Goal: Ask a question: Seek information or help from site administrators or community

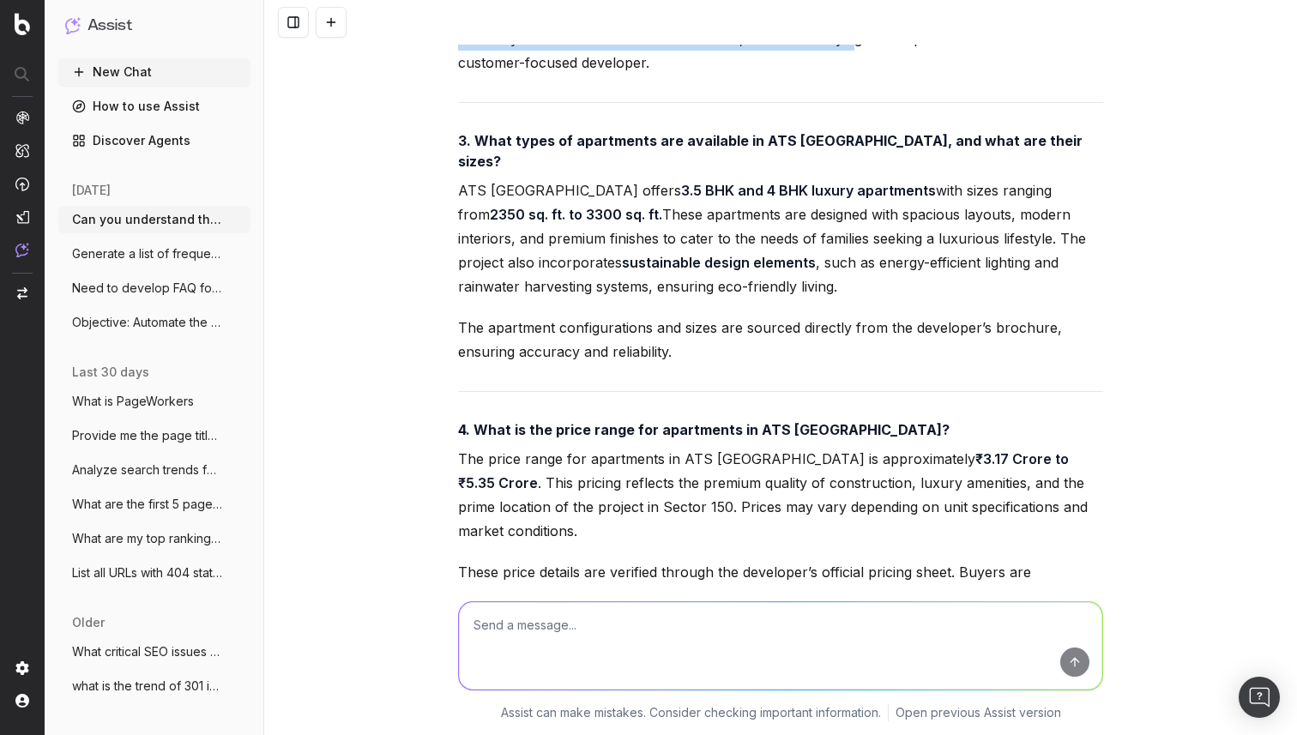
scroll to position [100927, 0]
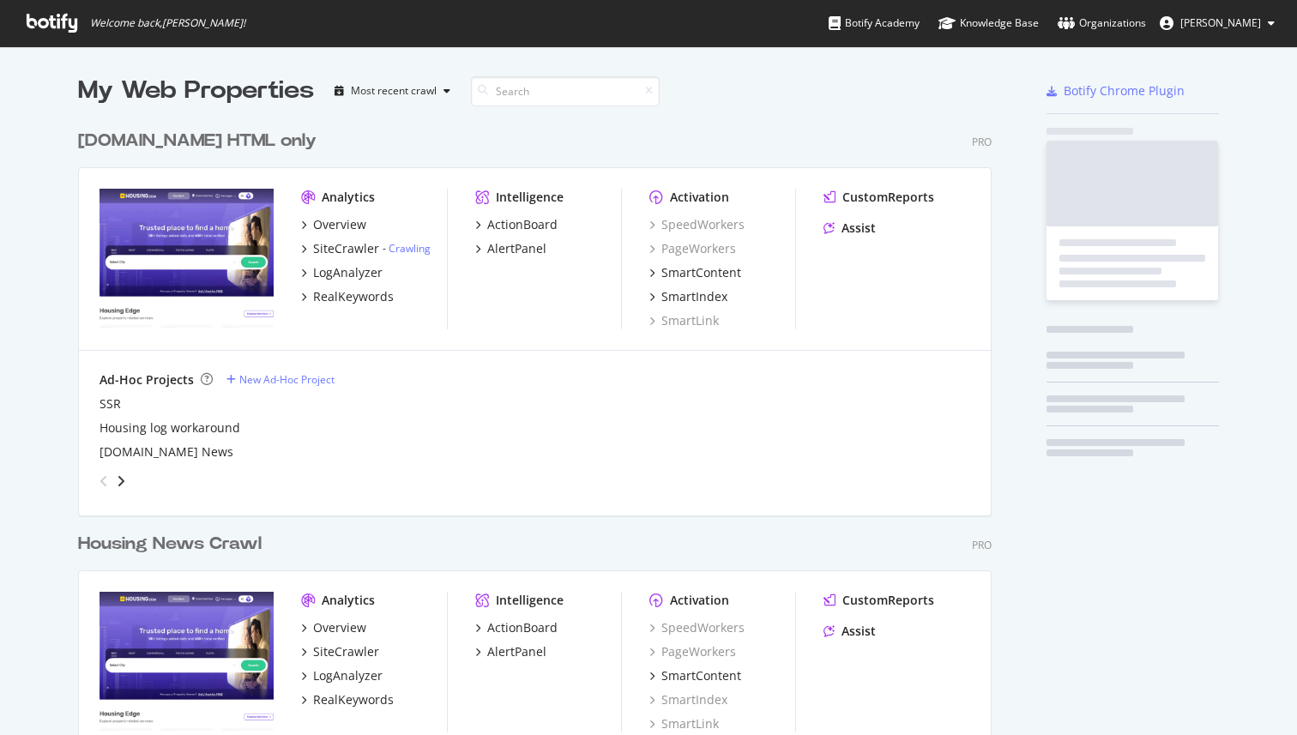
scroll to position [735, 1297]
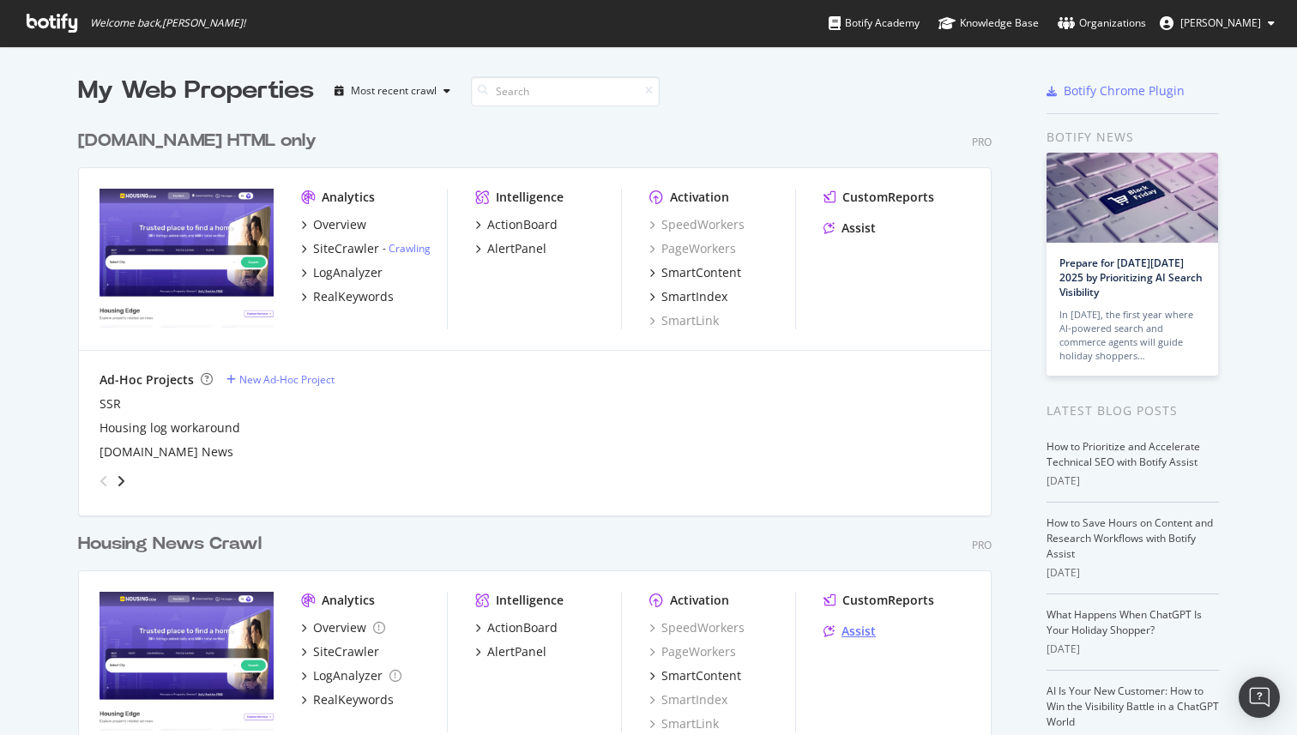
click at [865, 631] on div "Assist" at bounding box center [858, 631] width 34 height 17
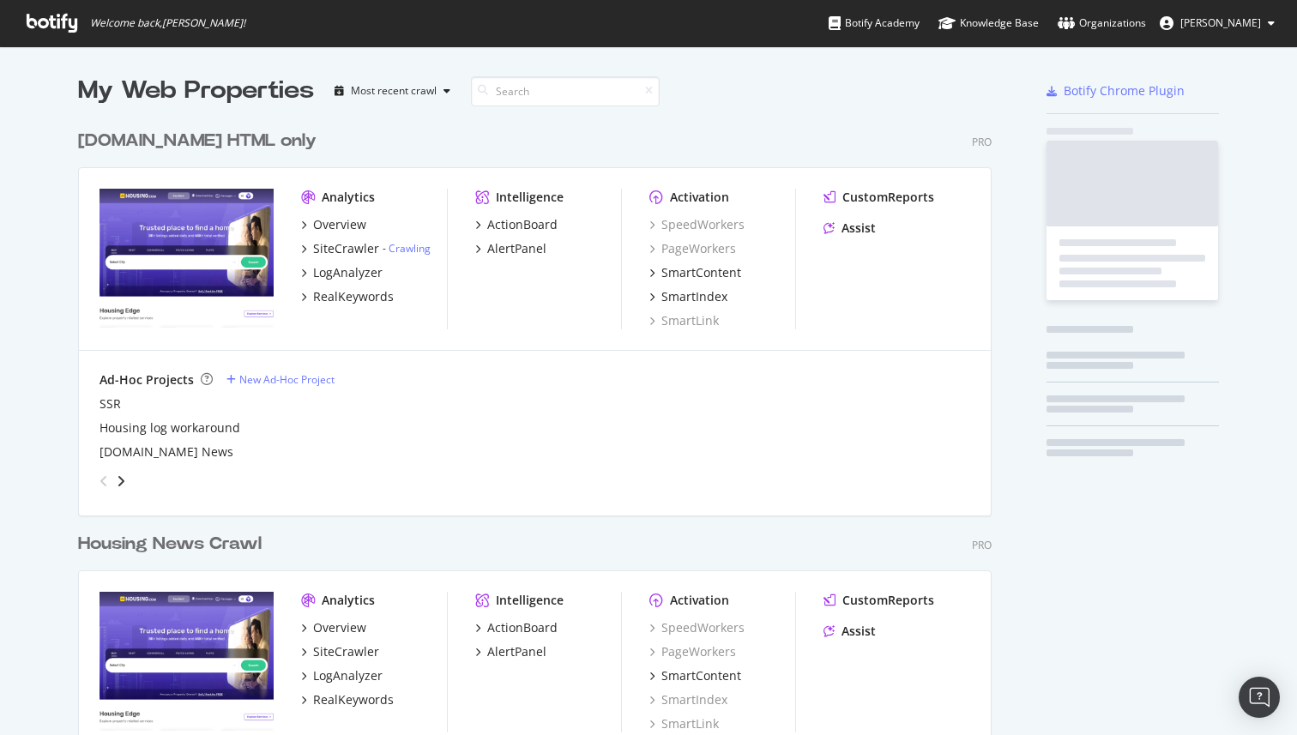
scroll to position [1003, 927]
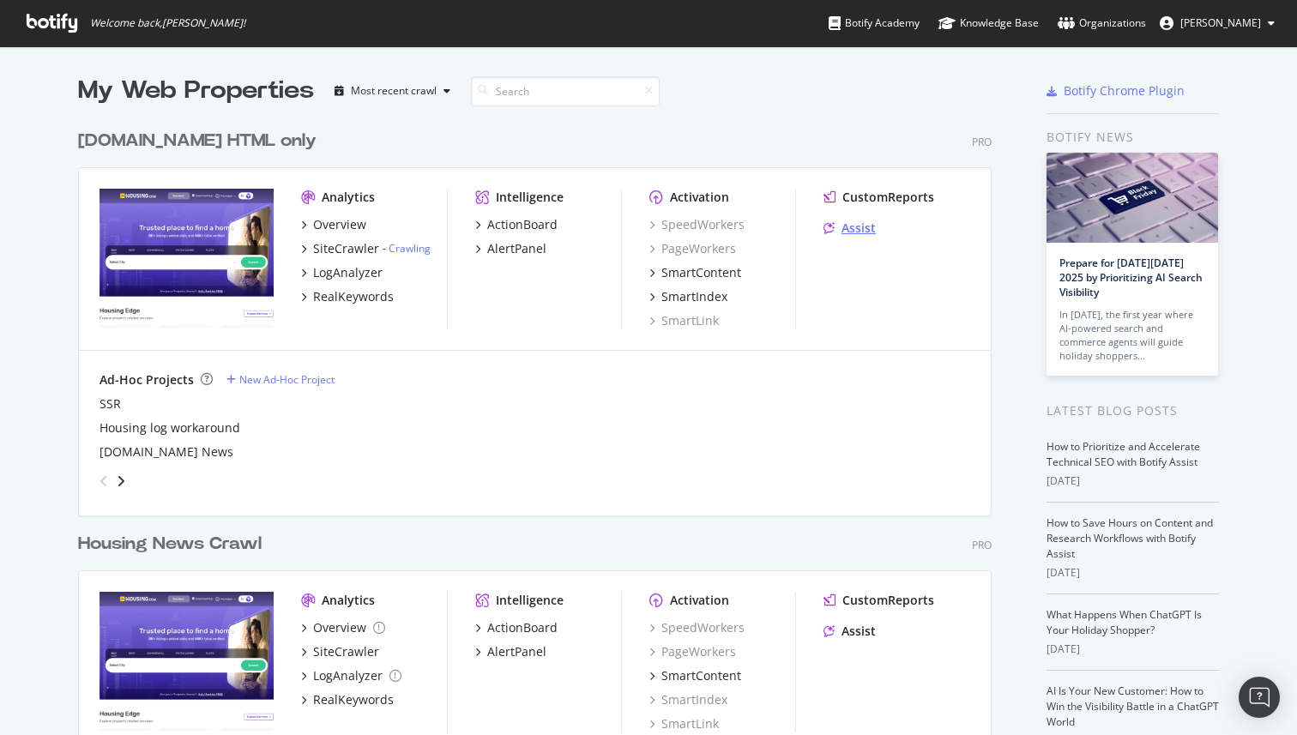
click at [847, 226] on div "Assist" at bounding box center [858, 228] width 34 height 17
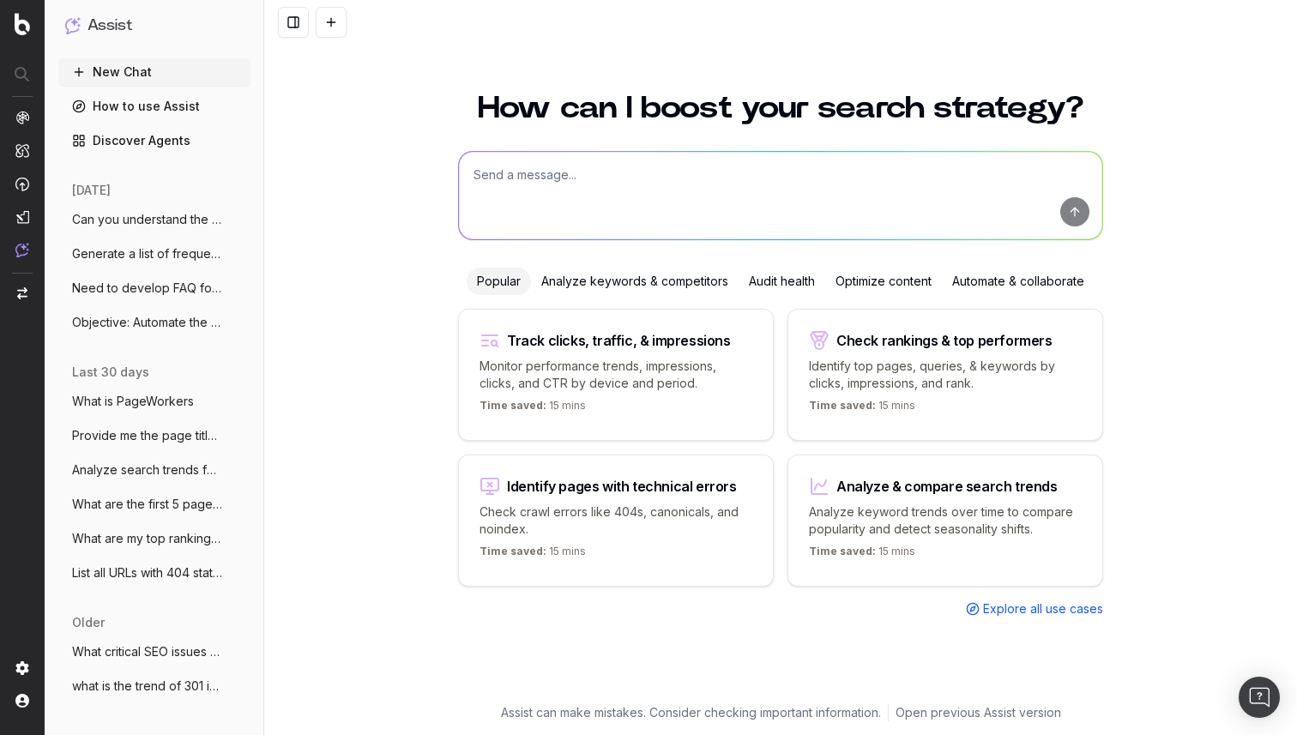
click at [524, 184] on textarea at bounding box center [780, 195] width 643 height 87
click at [591, 177] on textarea "To enrich screen reader interactions, please activate Accessibility in Grammarl…" at bounding box center [780, 195] width 643 height 87
paste textarea "[URL][DOMAIN_NAME]"
type textarea "https://housing.com/buy-siddha-serena-by-siddha-group-in-new-town-kolkata-pid-3…"
drag, startPoint x: 509, startPoint y: 202, endPoint x: 462, endPoint y: 172, distance: 55.7
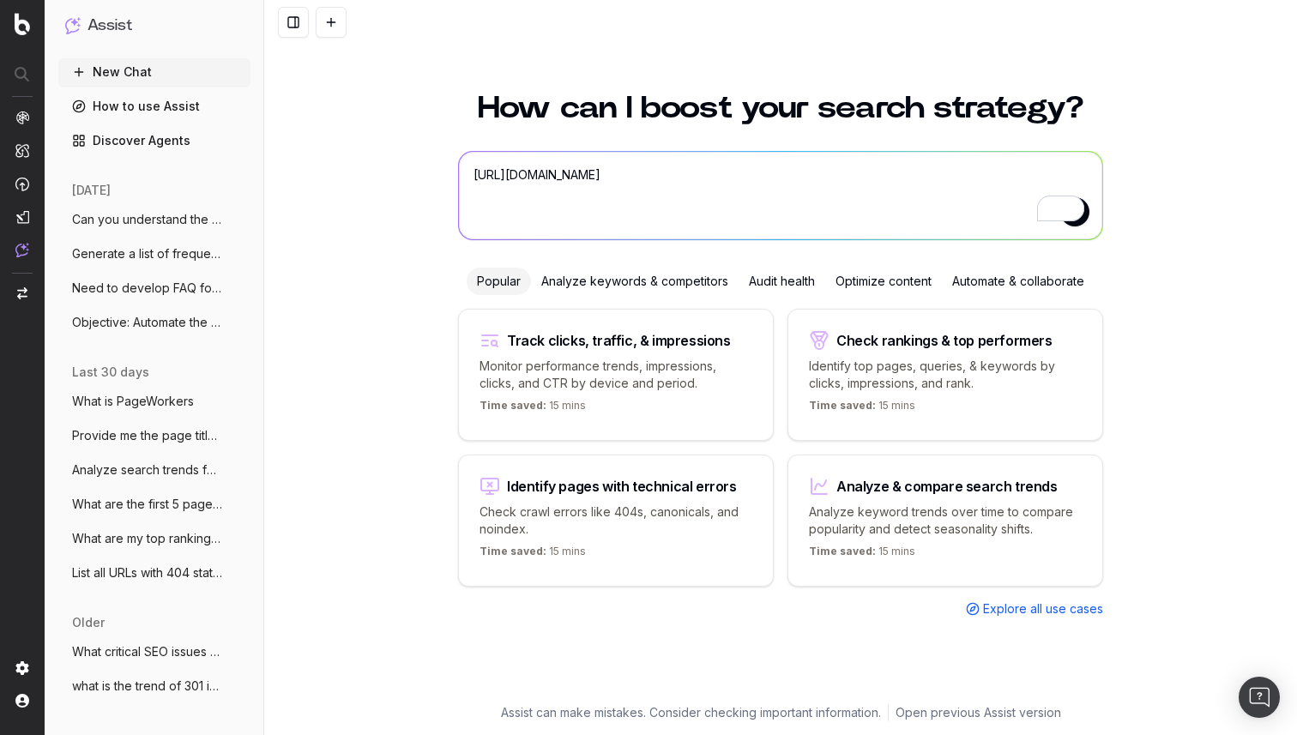
click at [462, 172] on textarea "https://housing.com/buy-siddha-serena-by-siddha-group-in-new-town-kolkata-pid-3…" at bounding box center [780, 195] width 643 height 87
paste textarea "https://housing.com/buy-siddha-serena-by-siddha-group-in-new-town-kolkata-pid-3…"
type textarea "https://housing.com/buy-siddha-serena-by-siddha-group-in-new-town-kolkata-pid-3…"
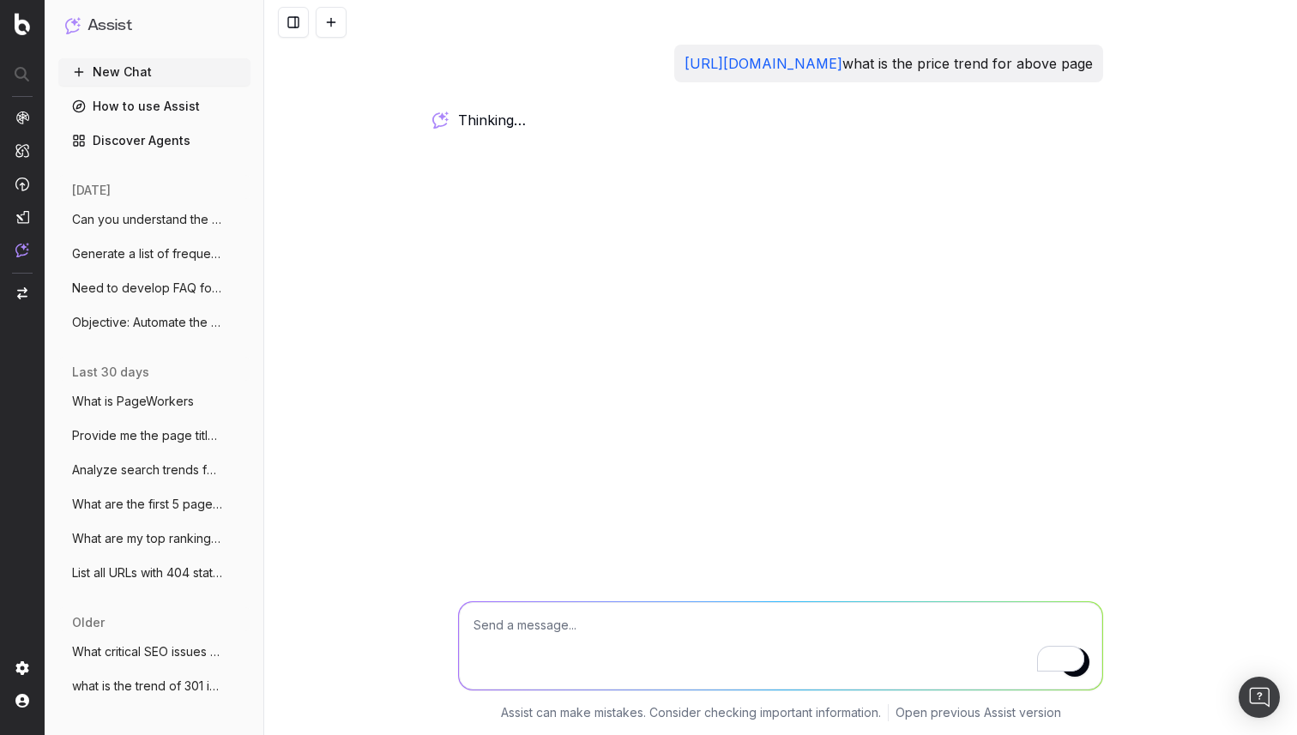
drag, startPoint x: 768, startPoint y: 89, endPoint x: 495, endPoint y: 70, distance: 273.4
click at [674, 70] on div "https://housing.com/buy-siddha-serena-by-siddha-group-in-new-town-kolkata-pid-3…" at bounding box center [888, 64] width 429 height 38
copy p "https://housing.com/buy-siddha-serena-by-siddha-group-in-new-town-kolkata-pid-3…"
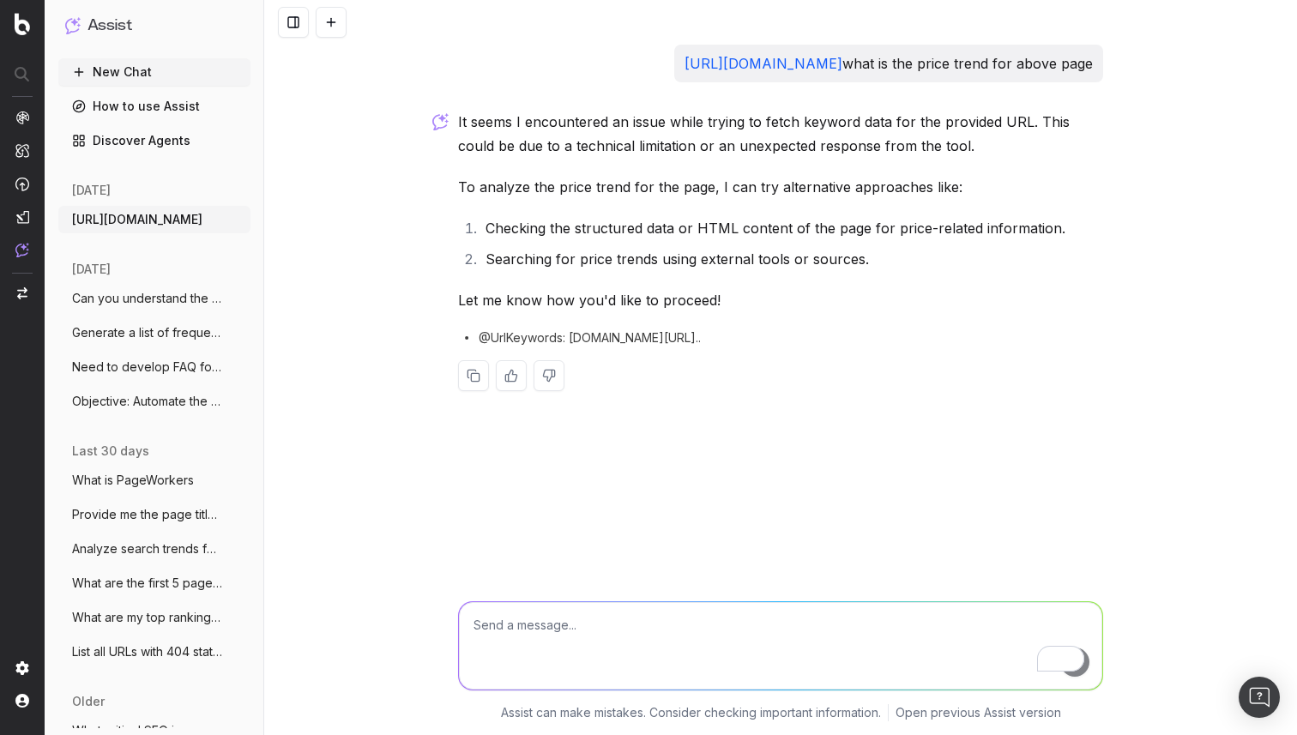
click at [515, 623] on textarea "To enrich screen reader interactions, please activate Accessibility in Grammarl…" at bounding box center [780, 645] width 643 height 87
type textarea "go ahead"
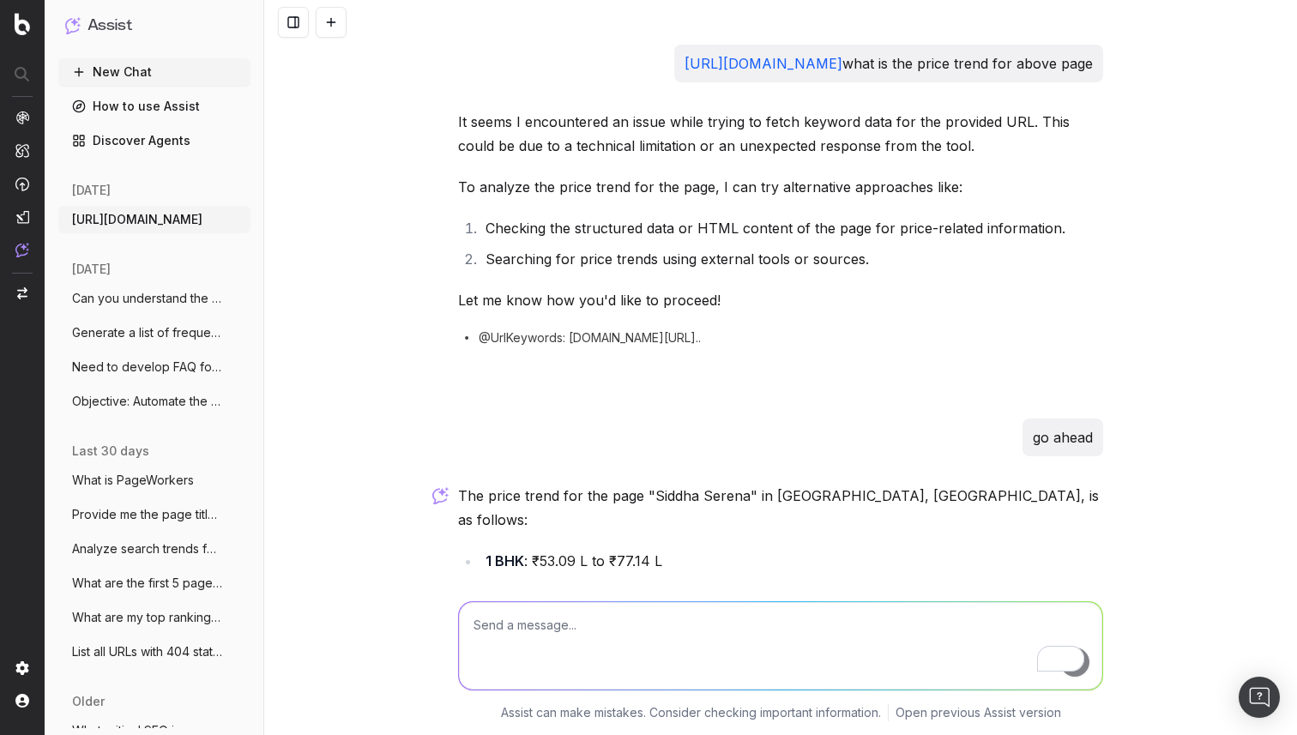
click at [721, 61] on link "https://housing.com/buy-siddha-serena-by-siddha-group-in-new-town-kolkata-pid-3…" at bounding box center [763, 63] width 158 height 17
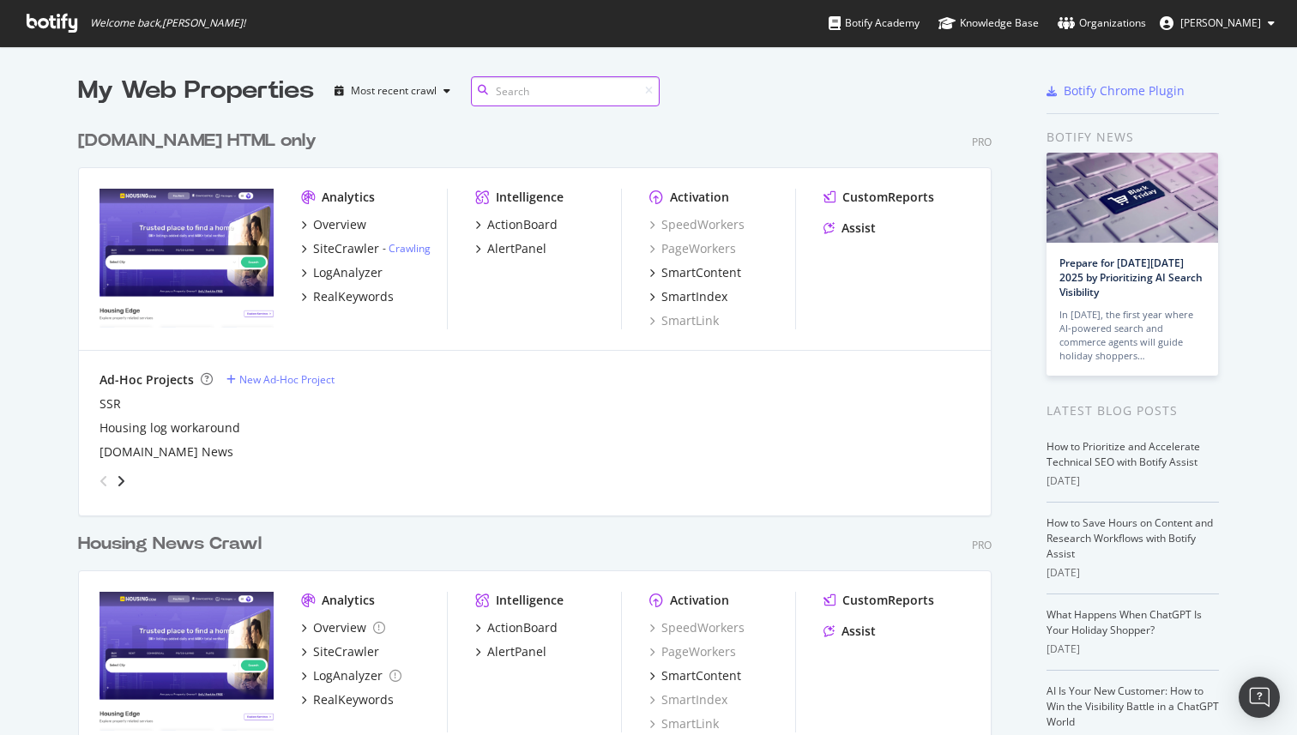
scroll to position [1003, 927]
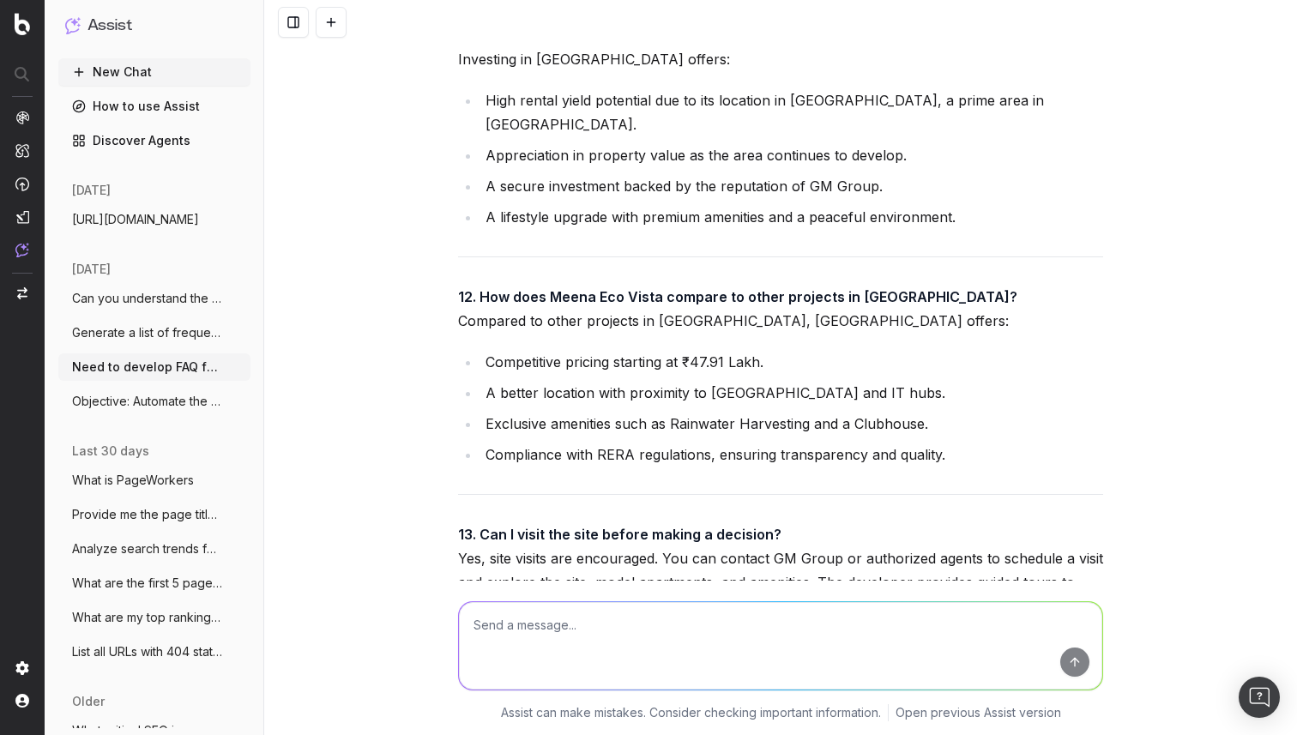
scroll to position [77355, 0]
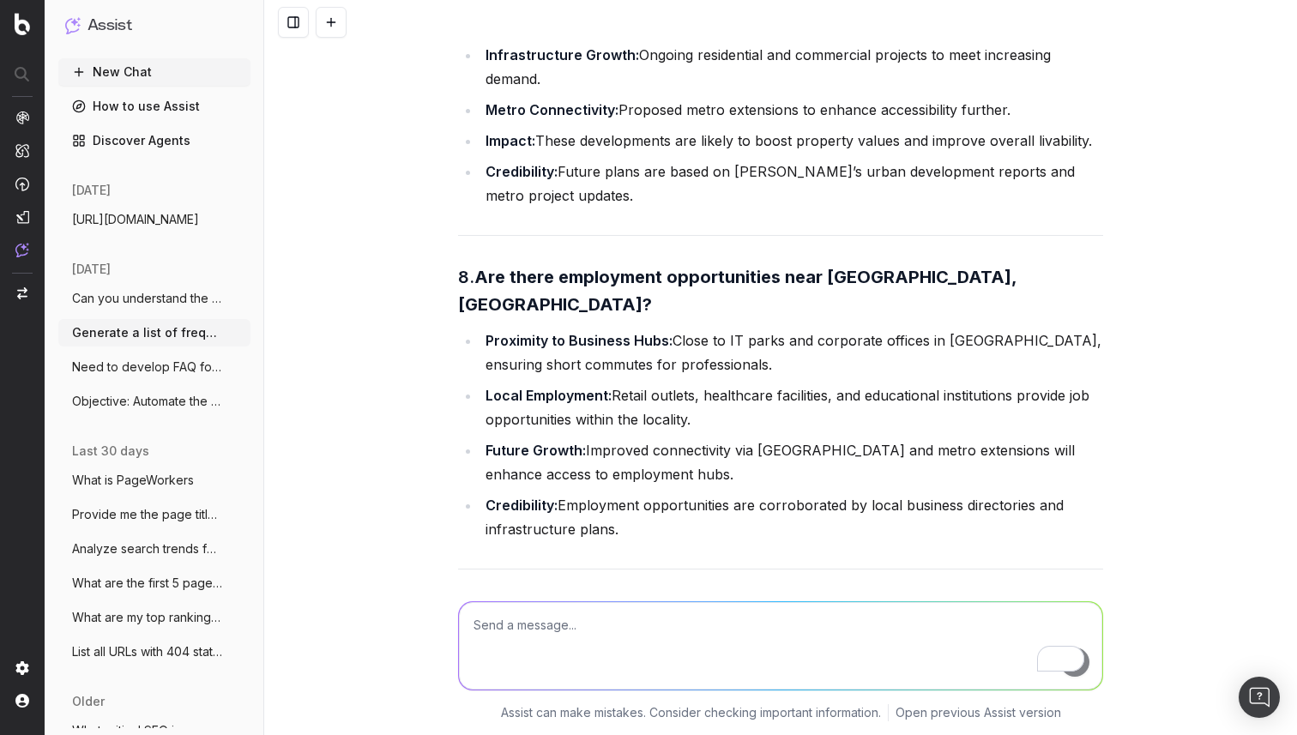
scroll to position [83133, 0]
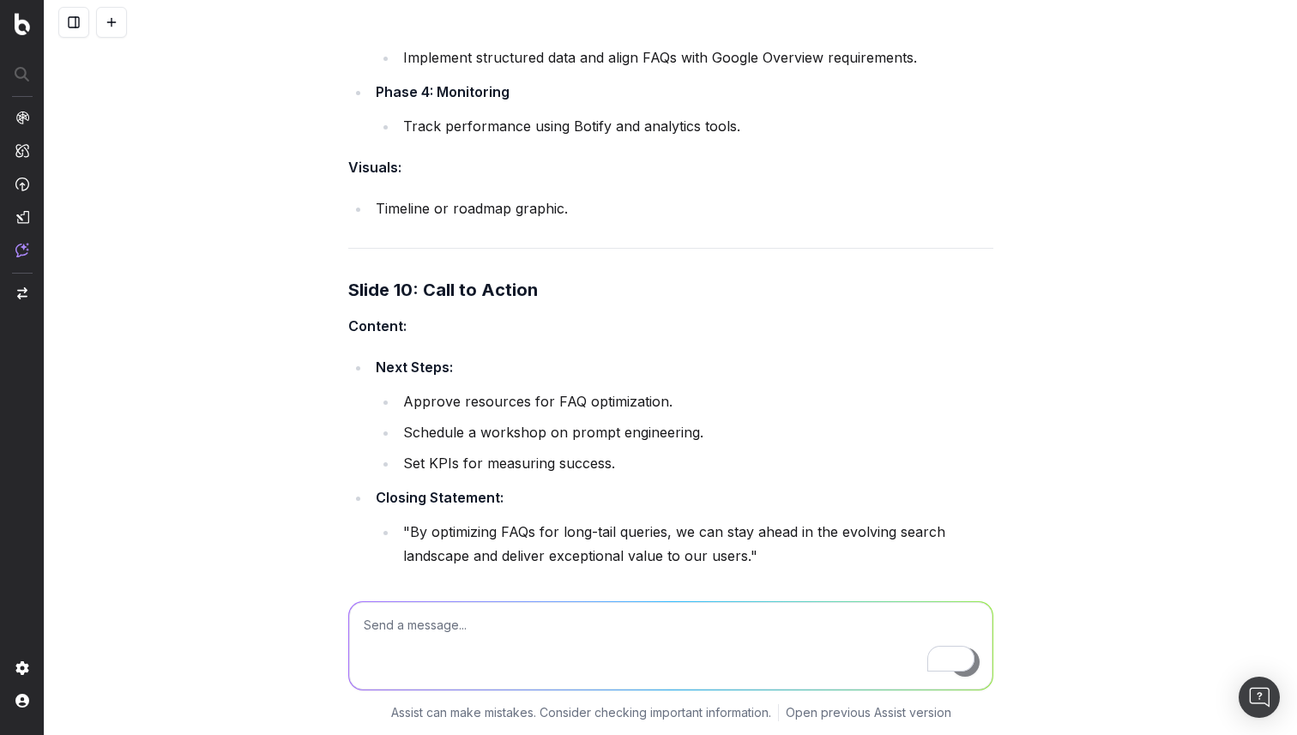
scroll to position [4379, 0]
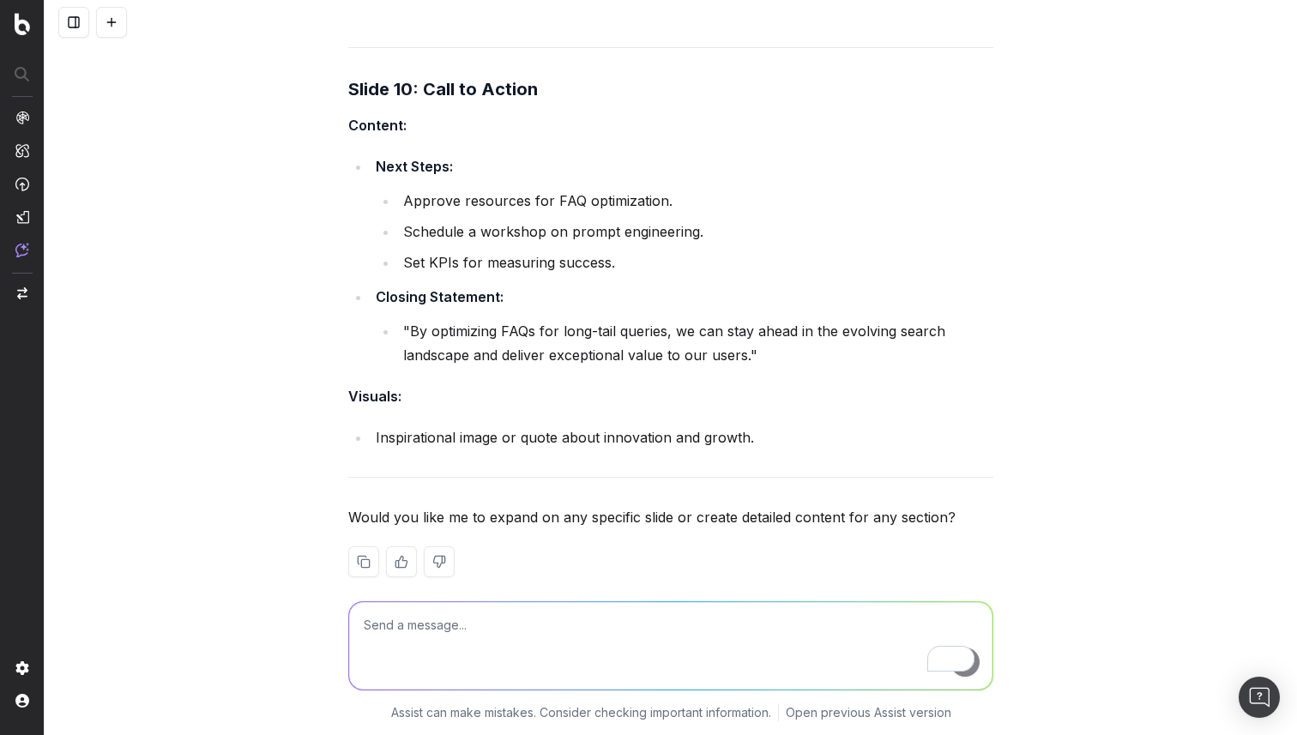
click at [476, 627] on textarea "To enrich screen reader interactions, please activate Accessibility in Grammarl…" at bounding box center [670, 645] width 643 height 87
paste textarea "[URL][DOMAIN_NAME]"
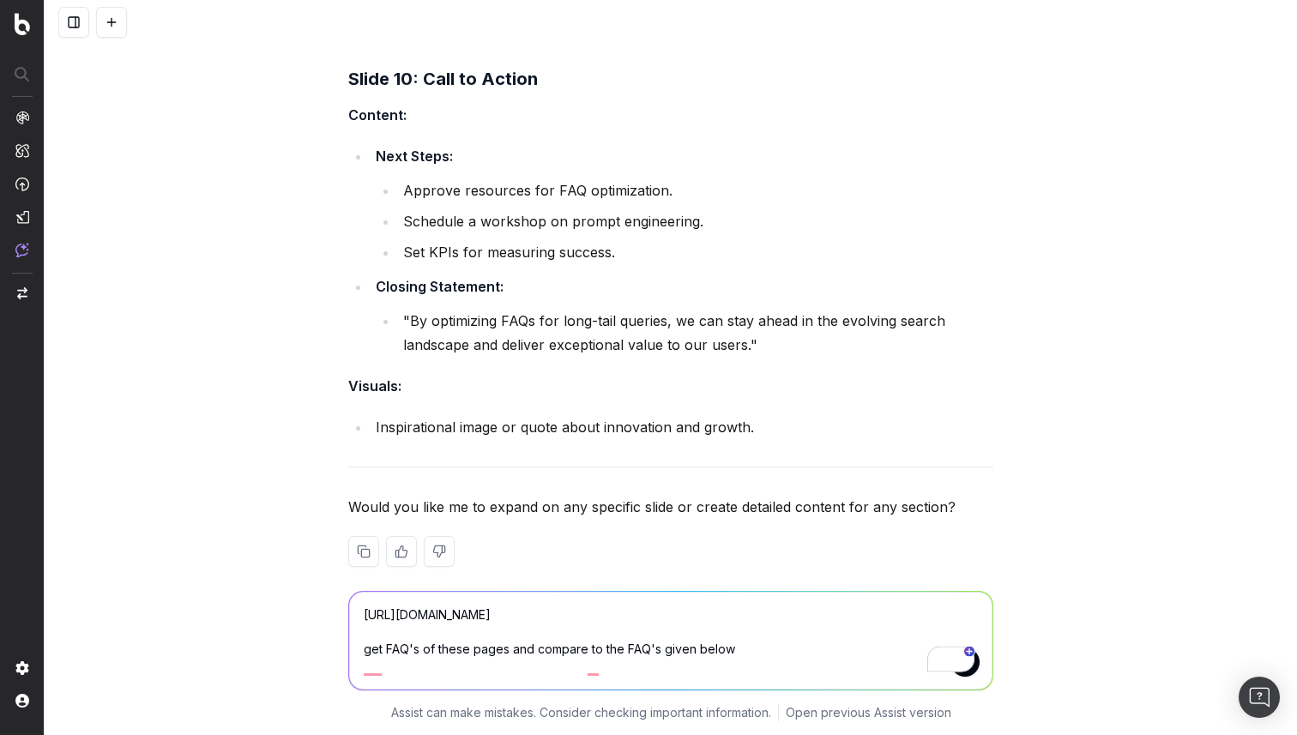
scroll to position [4406, 0]
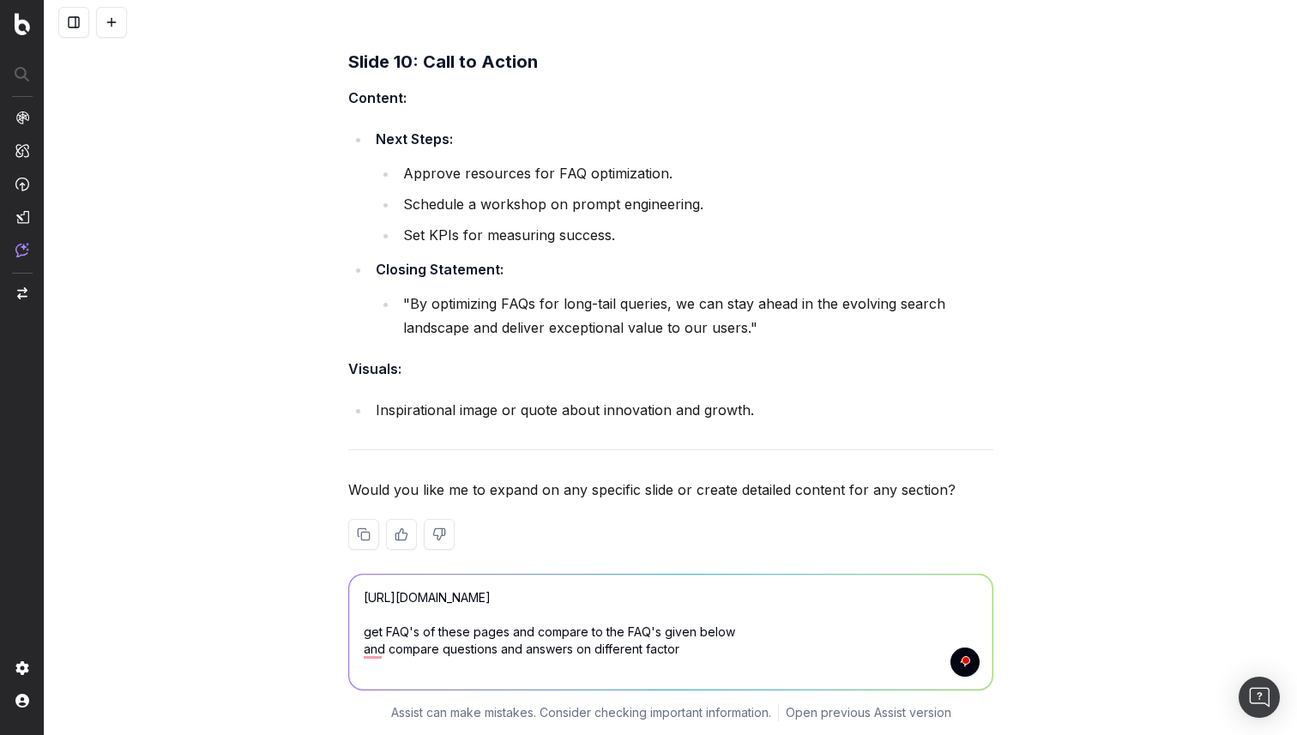
type textarea "[URL][DOMAIN_NAME] get FAQ's of these pages and compare to the FAQ's given belo…"
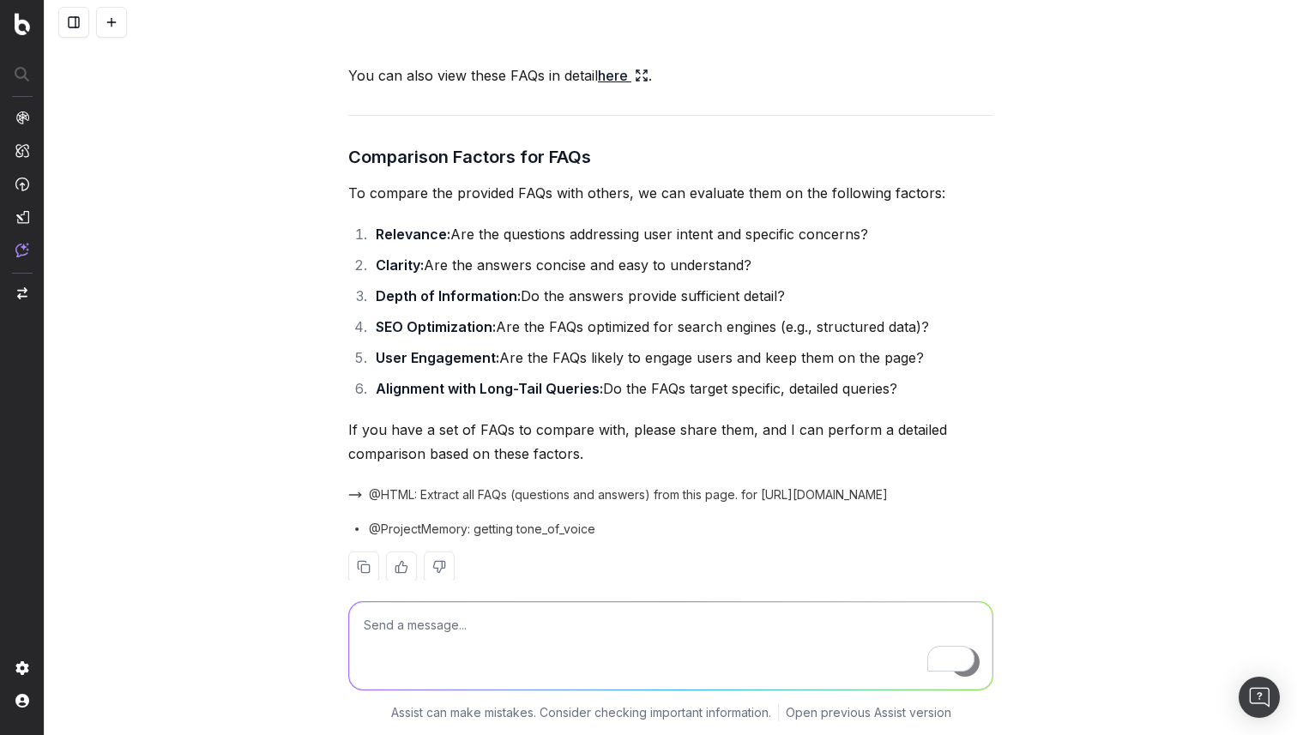
scroll to position [6237, 0]
click at [496, 627] on textarea "To enrich screen reader interactions, please activate Accessibility in Grammarl…" at bounding box center [670, 645] width 643 height 87
click at [477, 615] on textarea "To enrich screen reader interactions, please activate Accessibility in Grammarl…" at bounding box center [670, 645] width 643 height 87
paste textarea "Here's the FAQ set for ATS Kingston Heath, Sector 150, Noida in an array of JSO…"
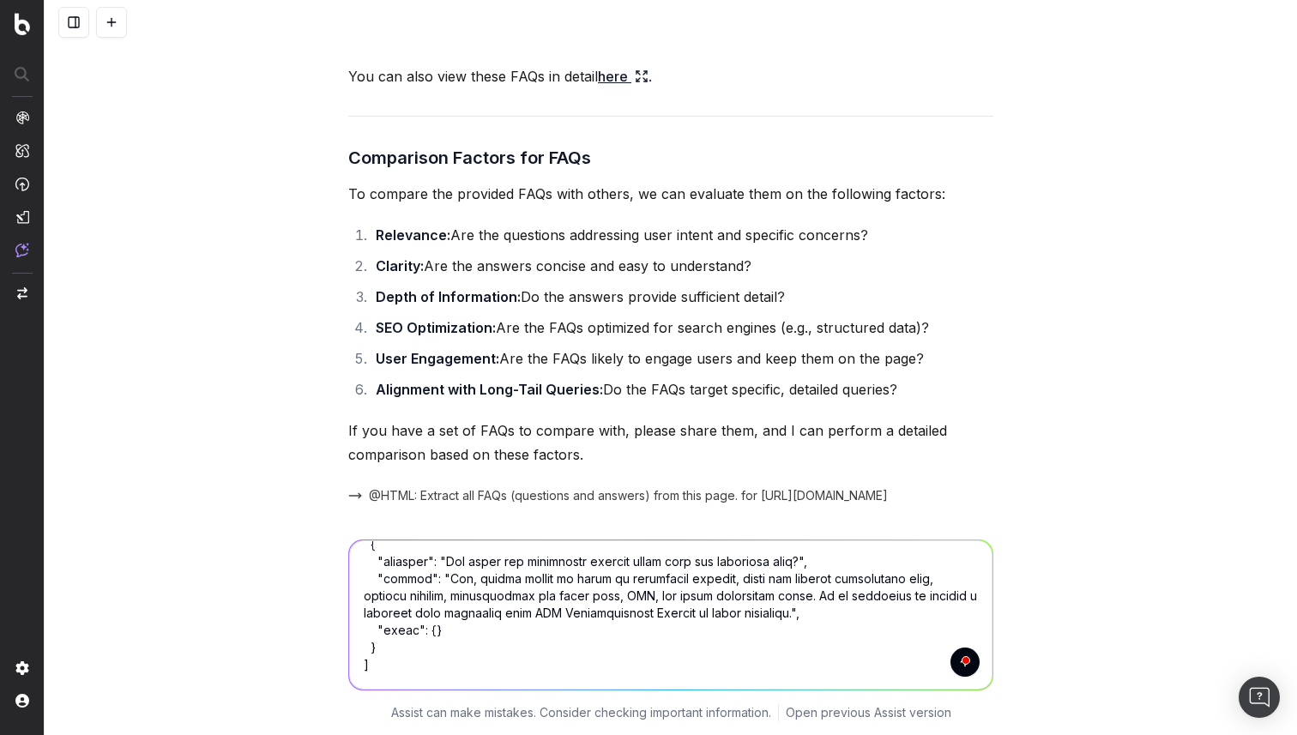
scroll to position [2026, 0]
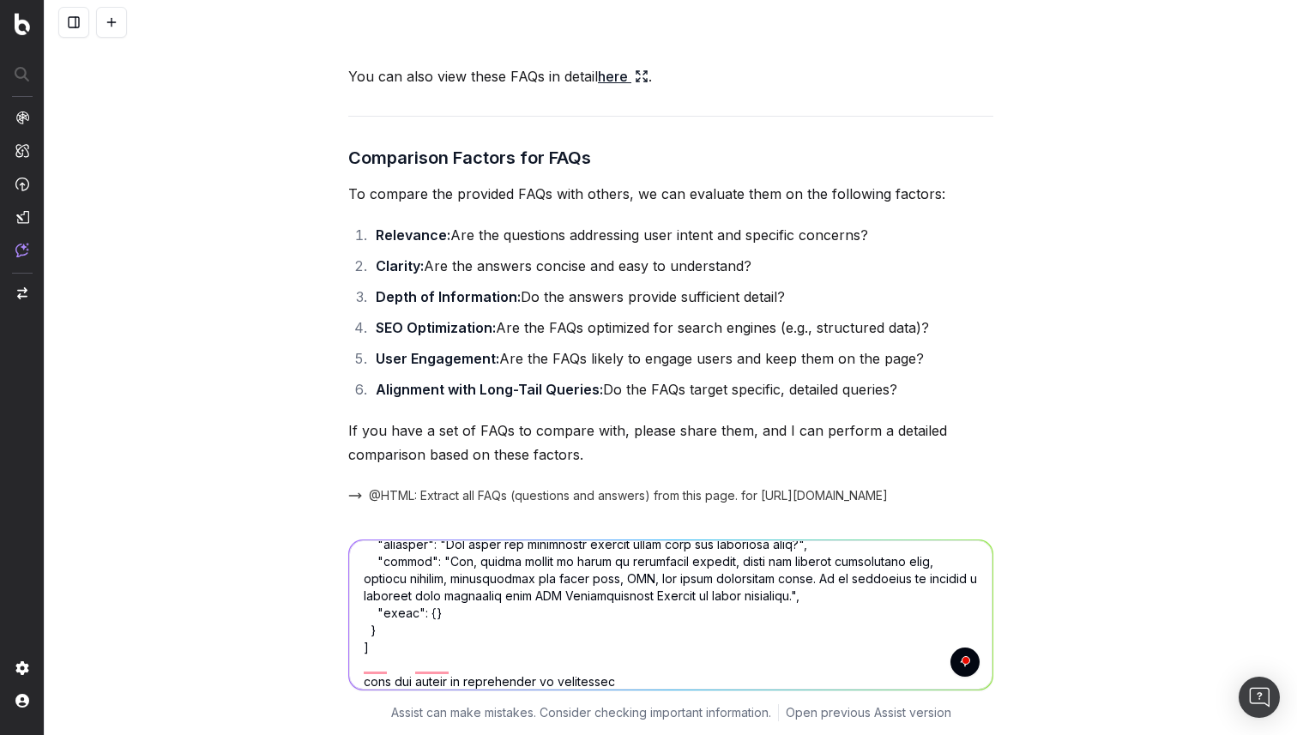
type textarea "compare them with Here's the FAQ set for ATS Kingston Heath, Sector 150, Noida …"
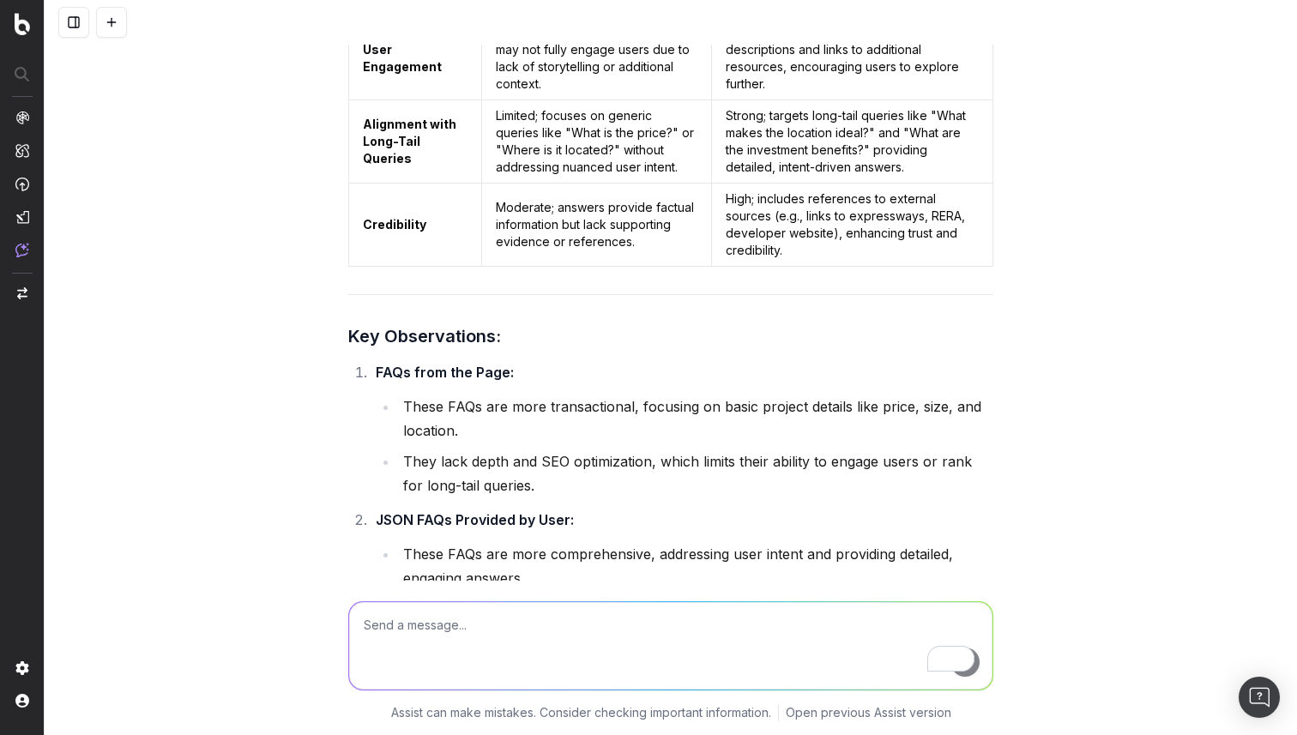
scroll to position [10605, 0]
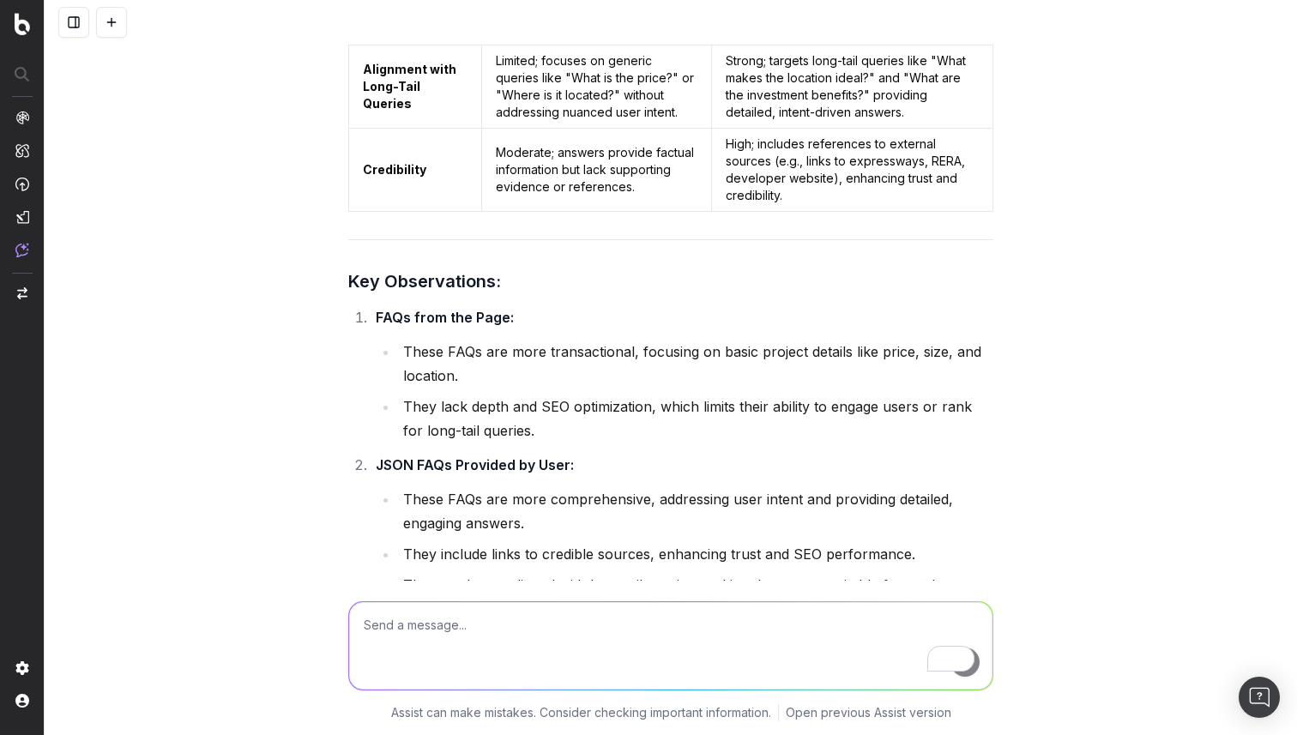
click at [479, 625] on textarea "To enrich screen reader interactions, please activate Accessibility in Grammarl…" at bounding box center [670, 645] width 643 height 87
type textarea "also give a FAQ TO FAQ comparison"
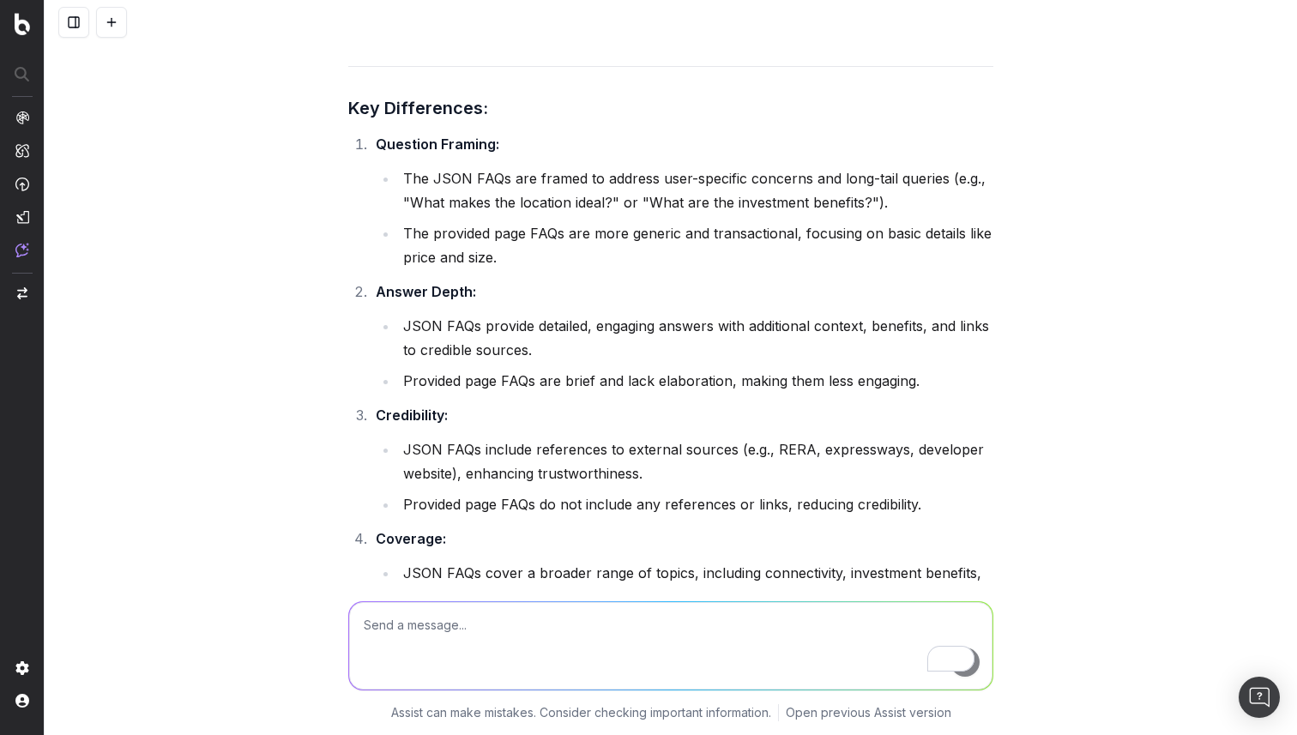
scroll to position [13336, 0]
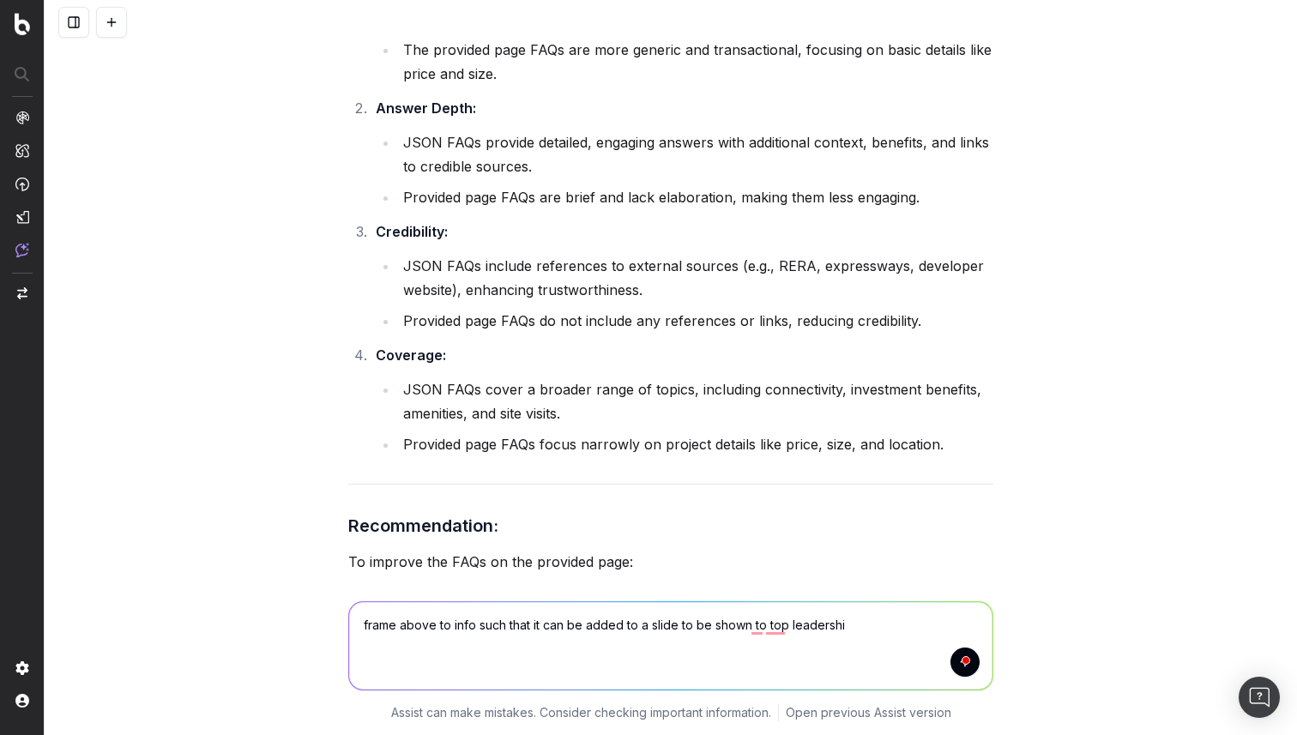
type textarea "frame above to info such that it can be added to a slide to be shown to top lea…"
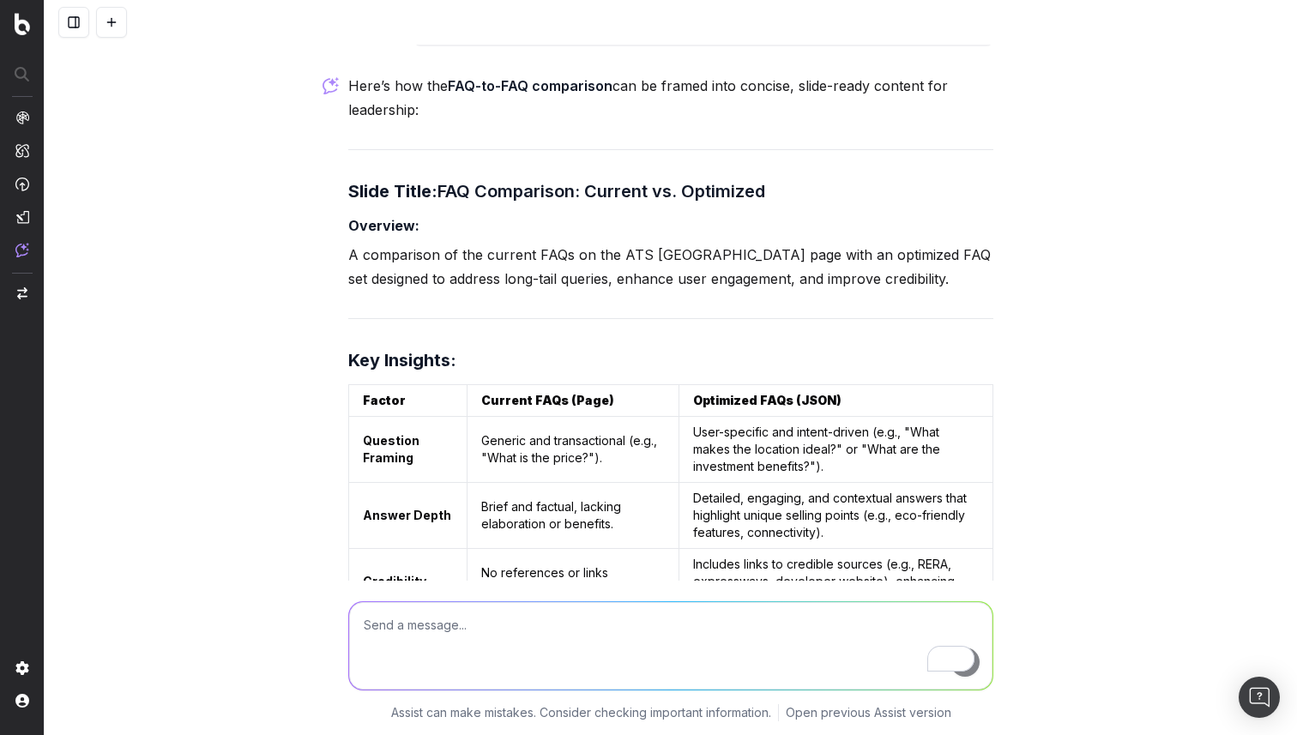
scroll to position [14180, 0]
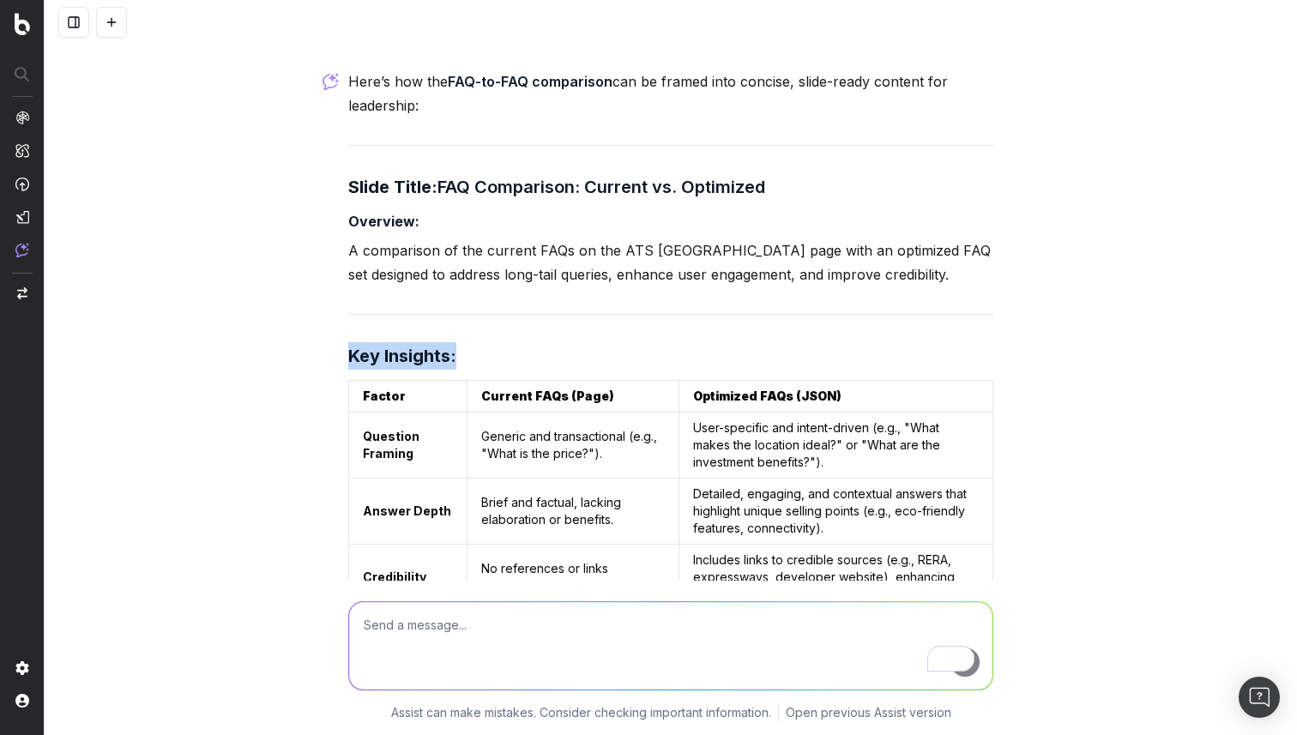
drag, startPoint x: 1013, startPoint y: 546, endPoint x: 273, endPoint y: 56, distance: 887.9
click at [273, 56] on div "We are creating a presentation for leadership around long-tail queries and thei…" at bounding box center [671, 367] width 1252 height 735
click at [969, 381] on button at bounding box center [977, 396] width 31 height 31
click at [1166, 444] on div "We are creating a presentation for leadership around long-tail queries and thei…" at bounding box center [671, 367] width 1252 height 735
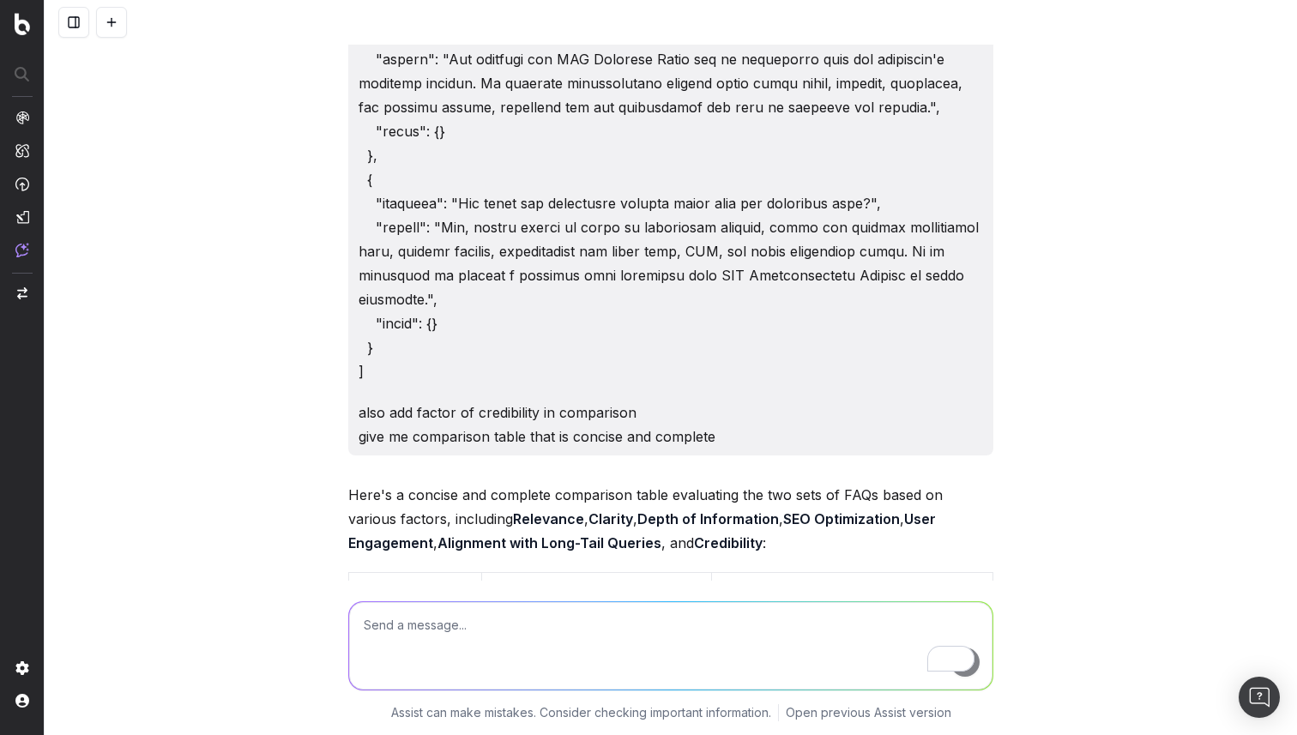
scroll to position [9756, 0]
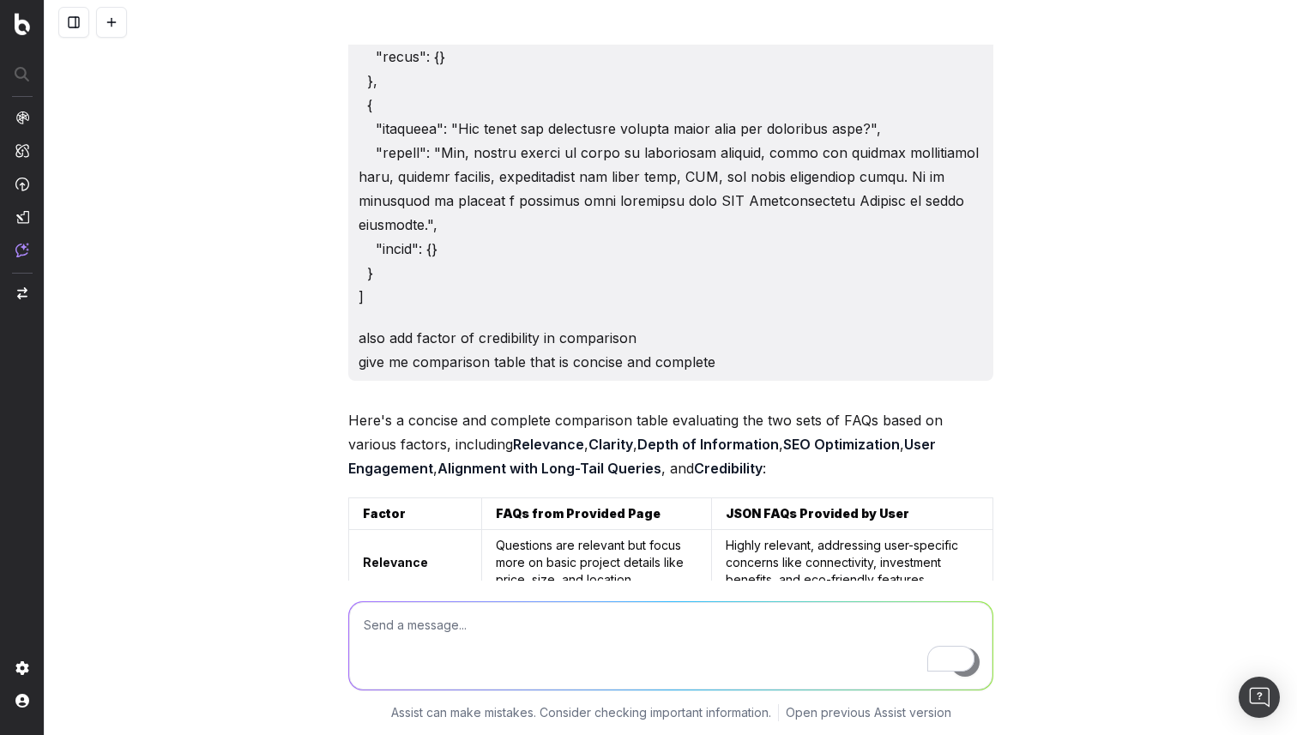
click at [1172, 488] on div "We are creating a presentation for leadership around long-tail queries and thei…" at bounding box center [671, 367] width 1252 height 735
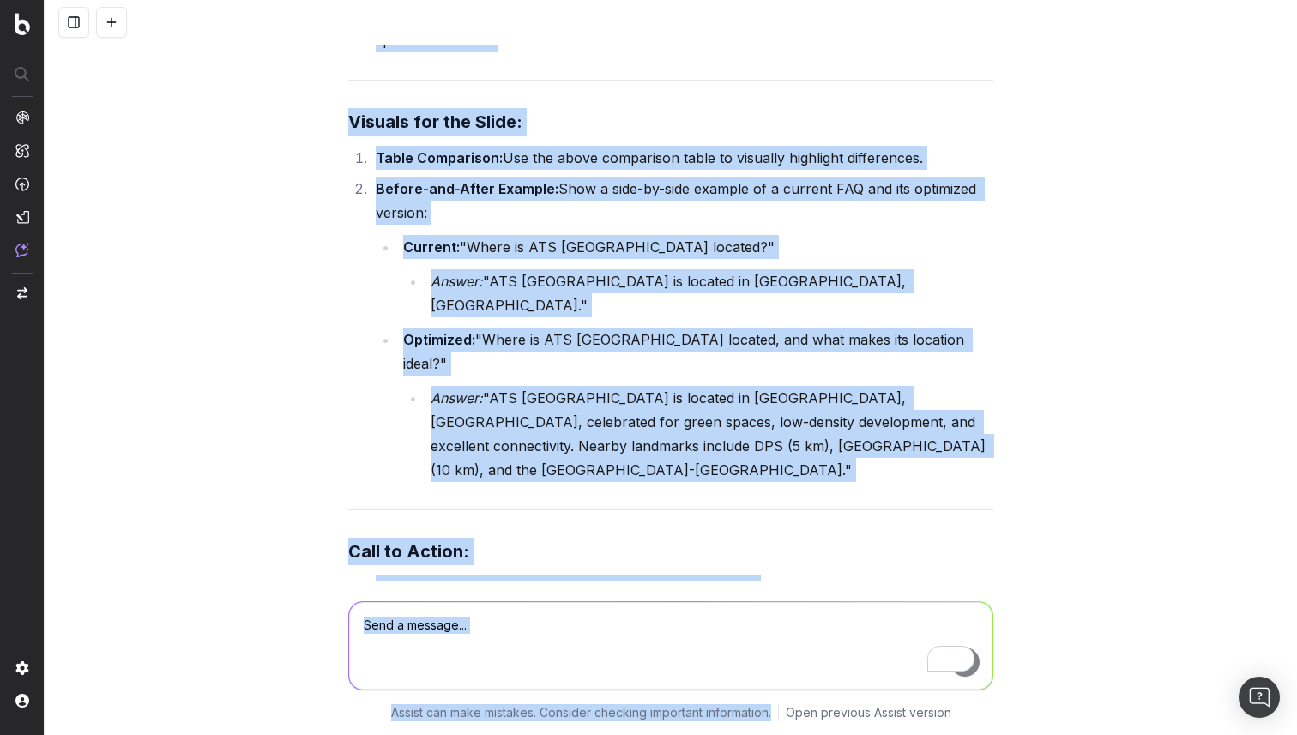
scroll to position [15310, 0]
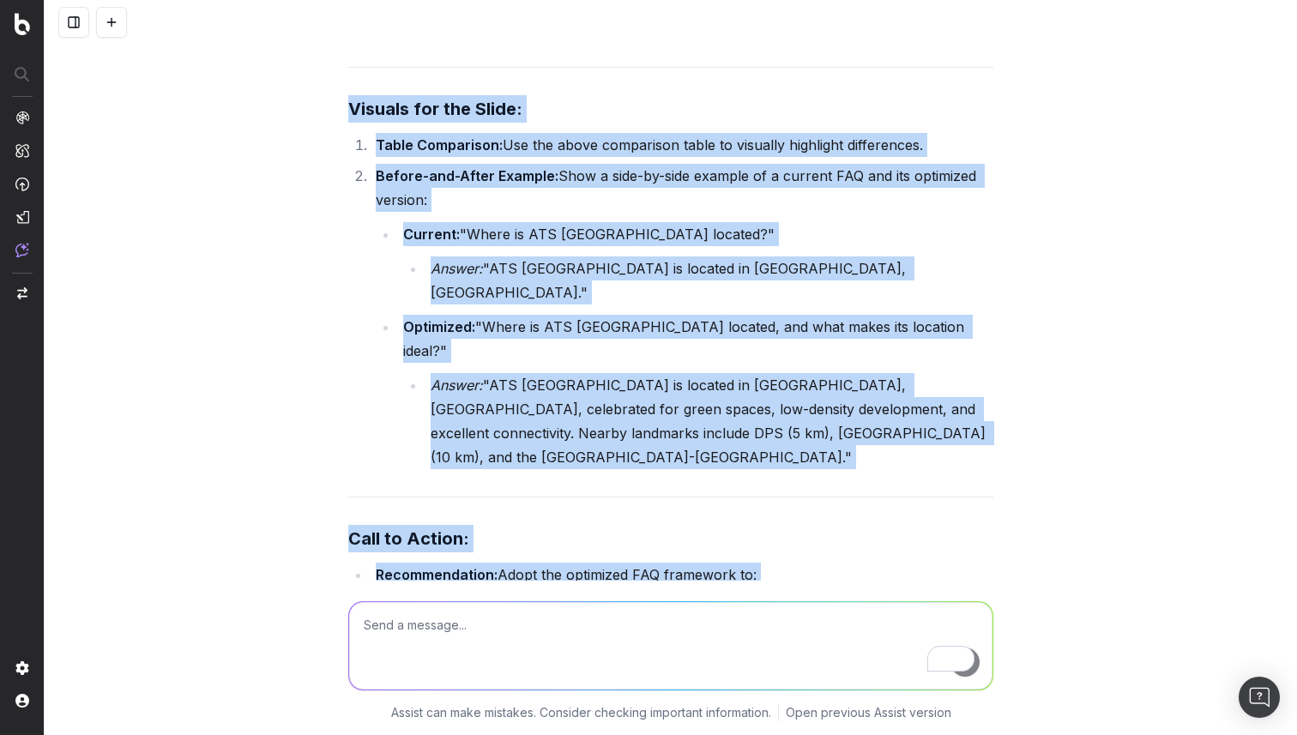
drag, startPoint x: 340, startPoint y: 85, endPoint x: 875, endPoint y: 492, distance: 672.6
click at [875, 492] on div "We are creating a presentation for leadership around long-tail queries and thei…" at bounding box center [671, 367] width 1252 height 735
copy div "Here's a concise and complete comparison table evaluating the two sets of FAQs …"
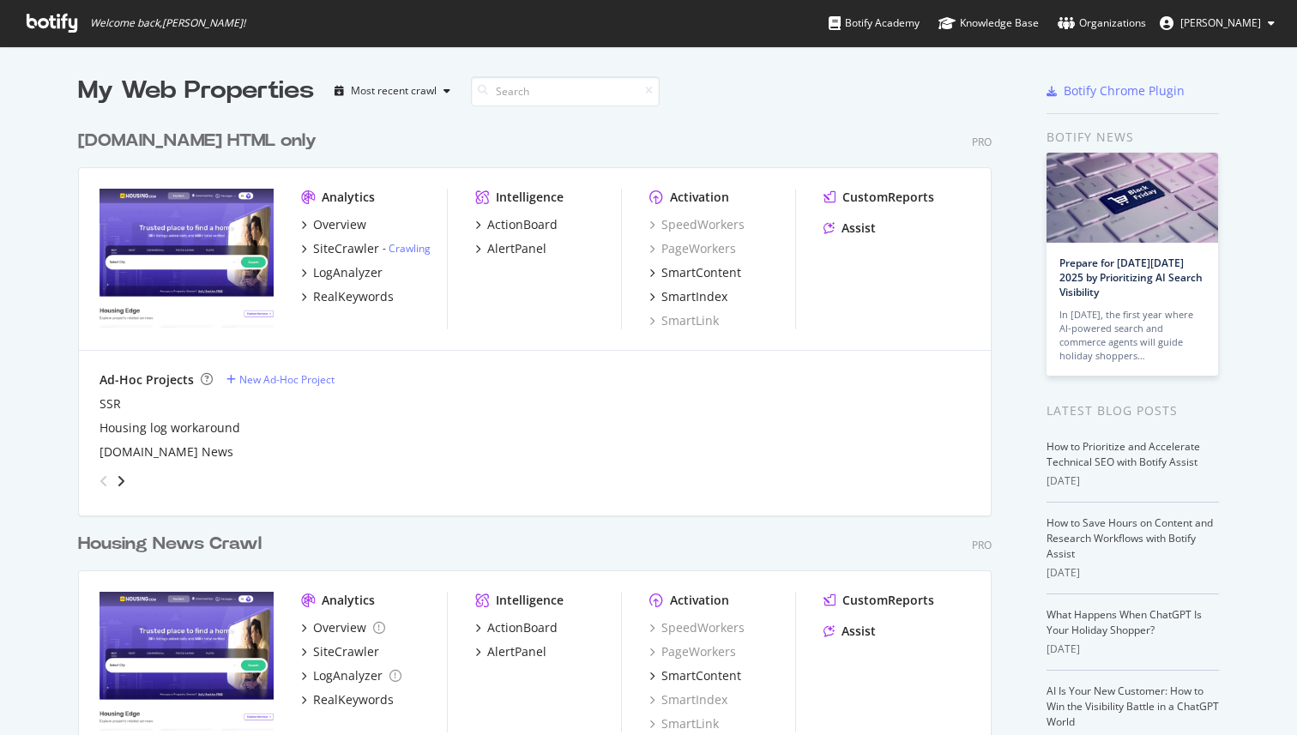
scroll to position [735, 1297]
click at [852, 225] on div "Assist" at bounding box center [858, 228] width 34 height 17
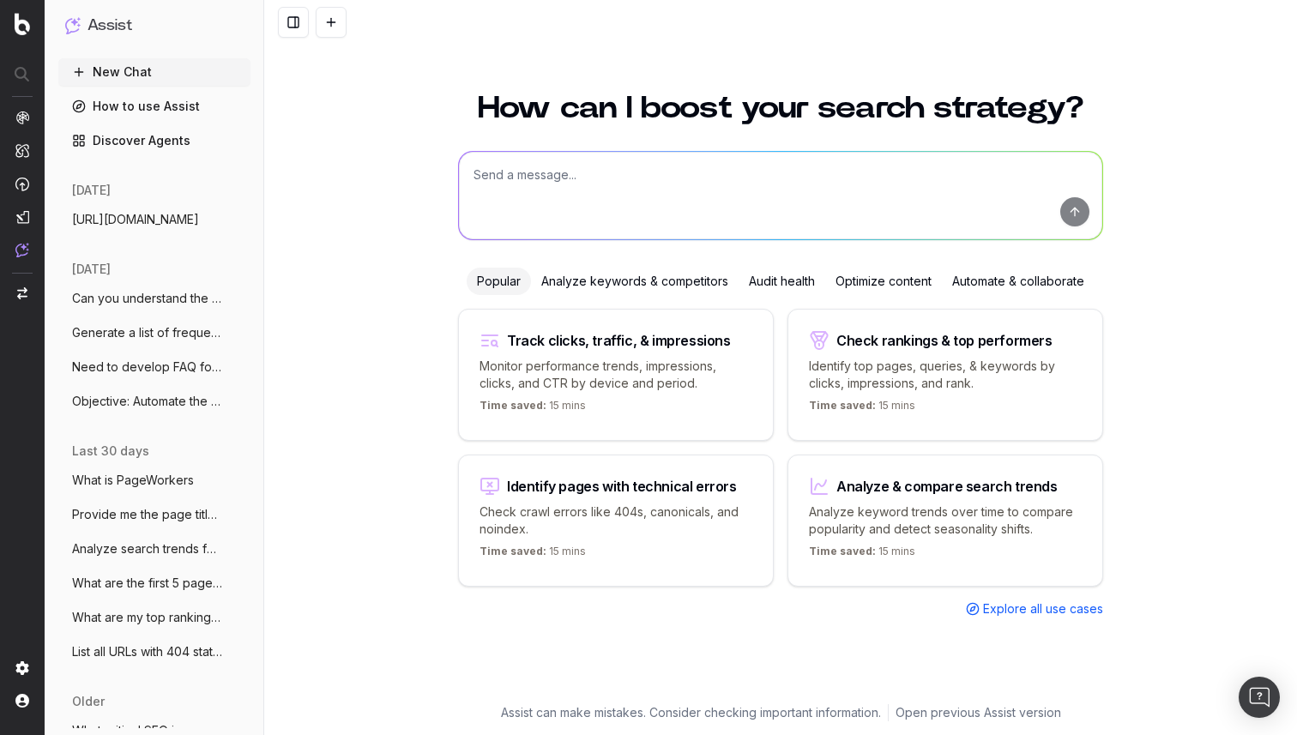
click at [120, 405] on span "Objective: Automate the extraction, gene" at bounding box center [147, 401] width 151 height 17
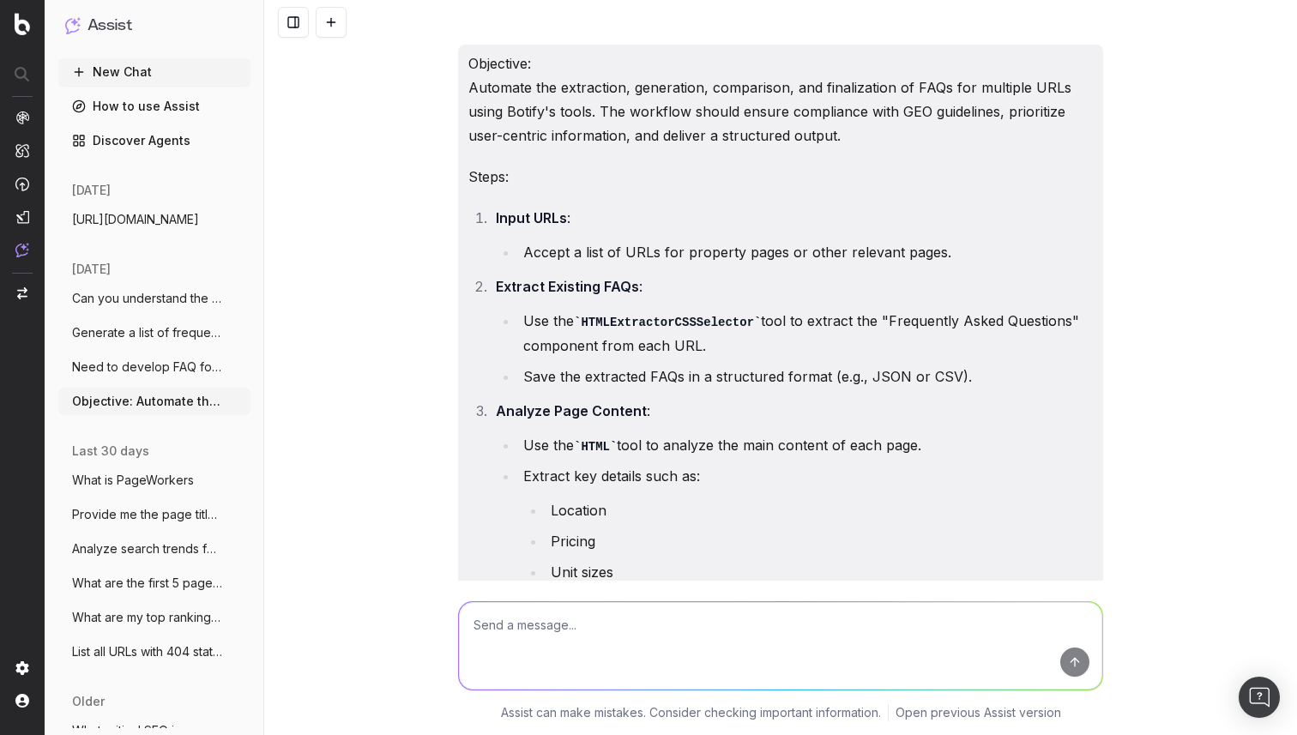
click at [130, 372] on span "Need to develop FAQ for a page" at bounding box center [147, 366] width 151 height 17
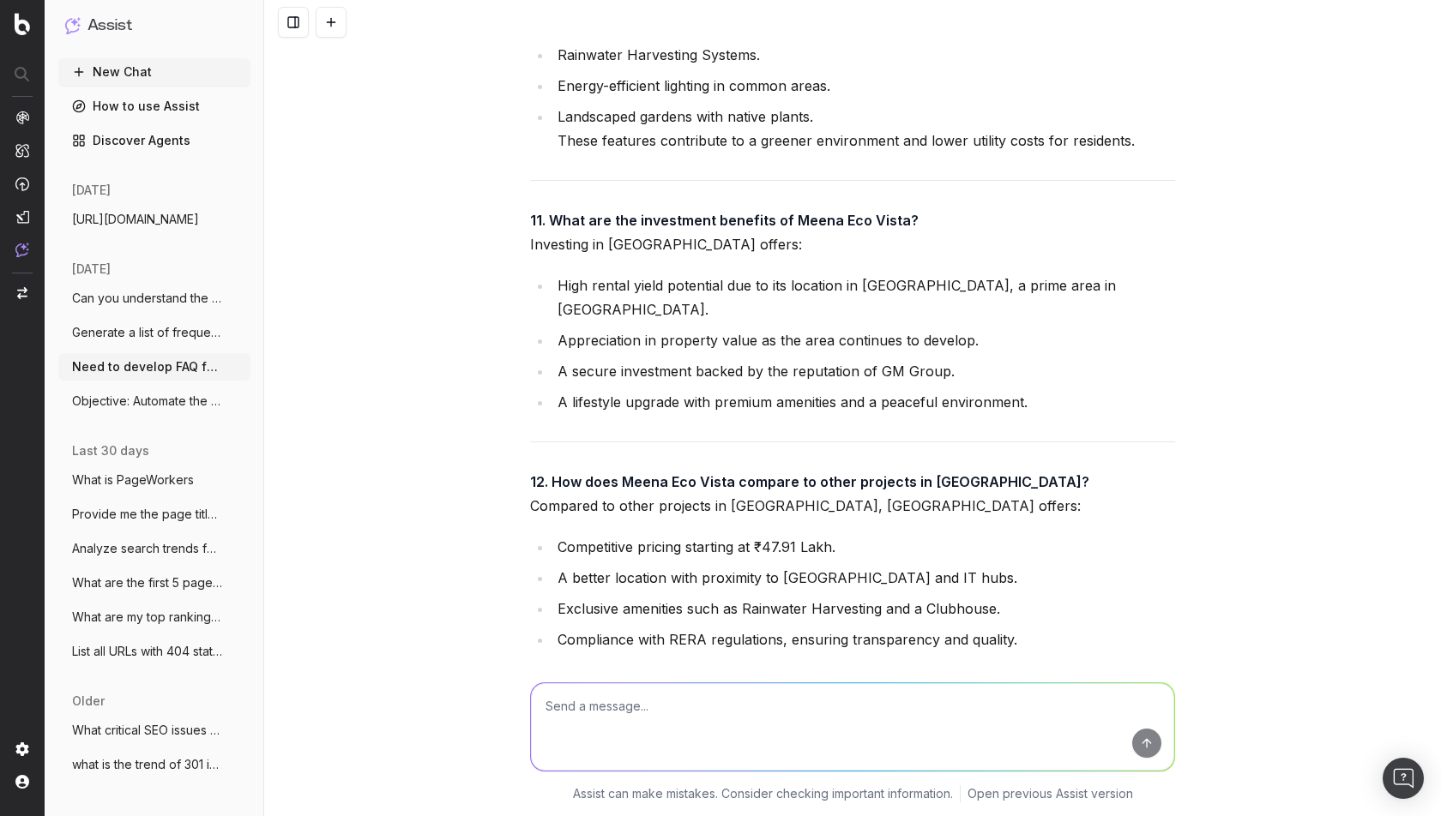
scroll to position [82514, 0]
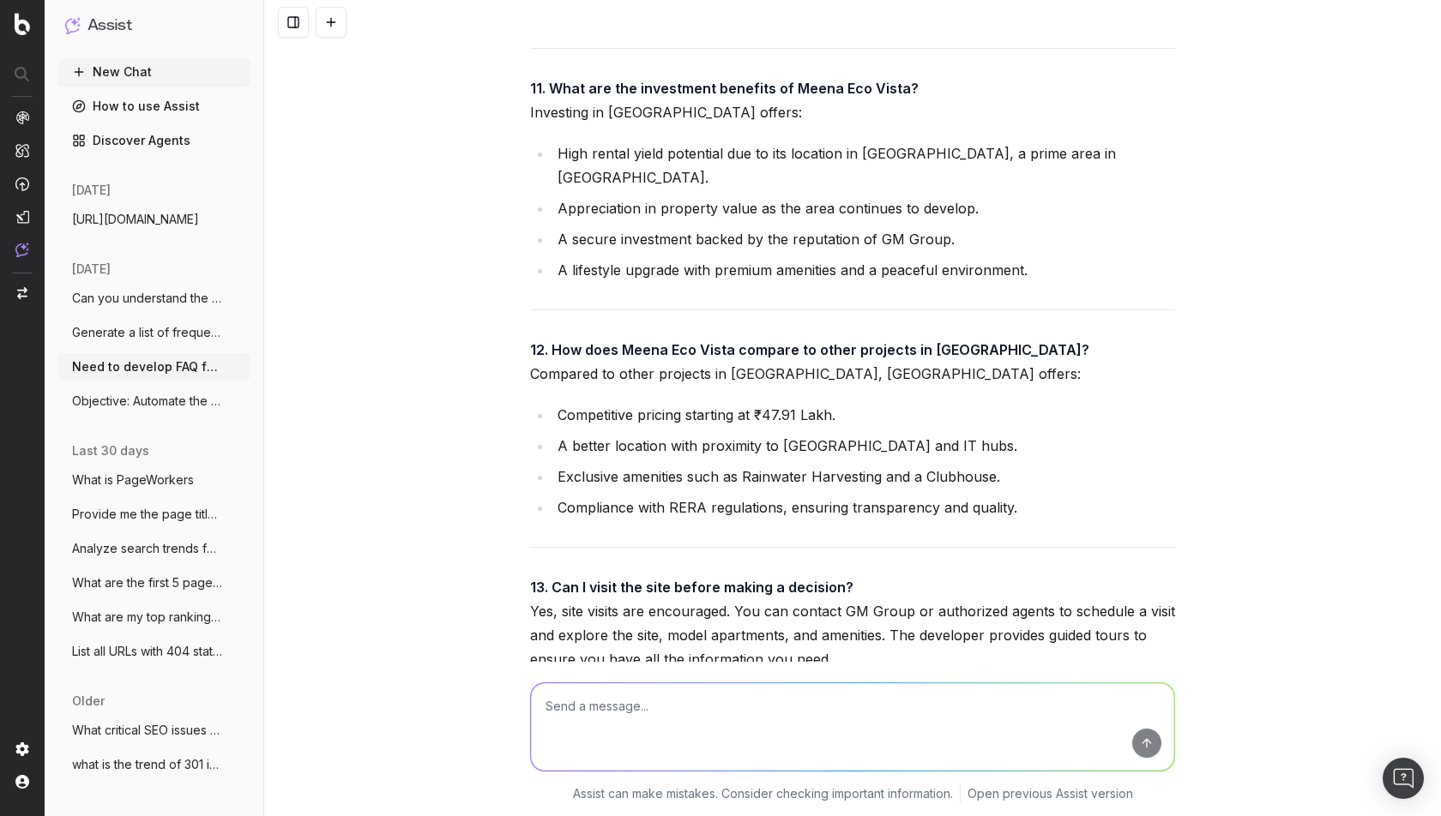
click at [148, 341] on button "Generate a list of frequently asked ques" at bounding box center [154, 332] width 192 height 27
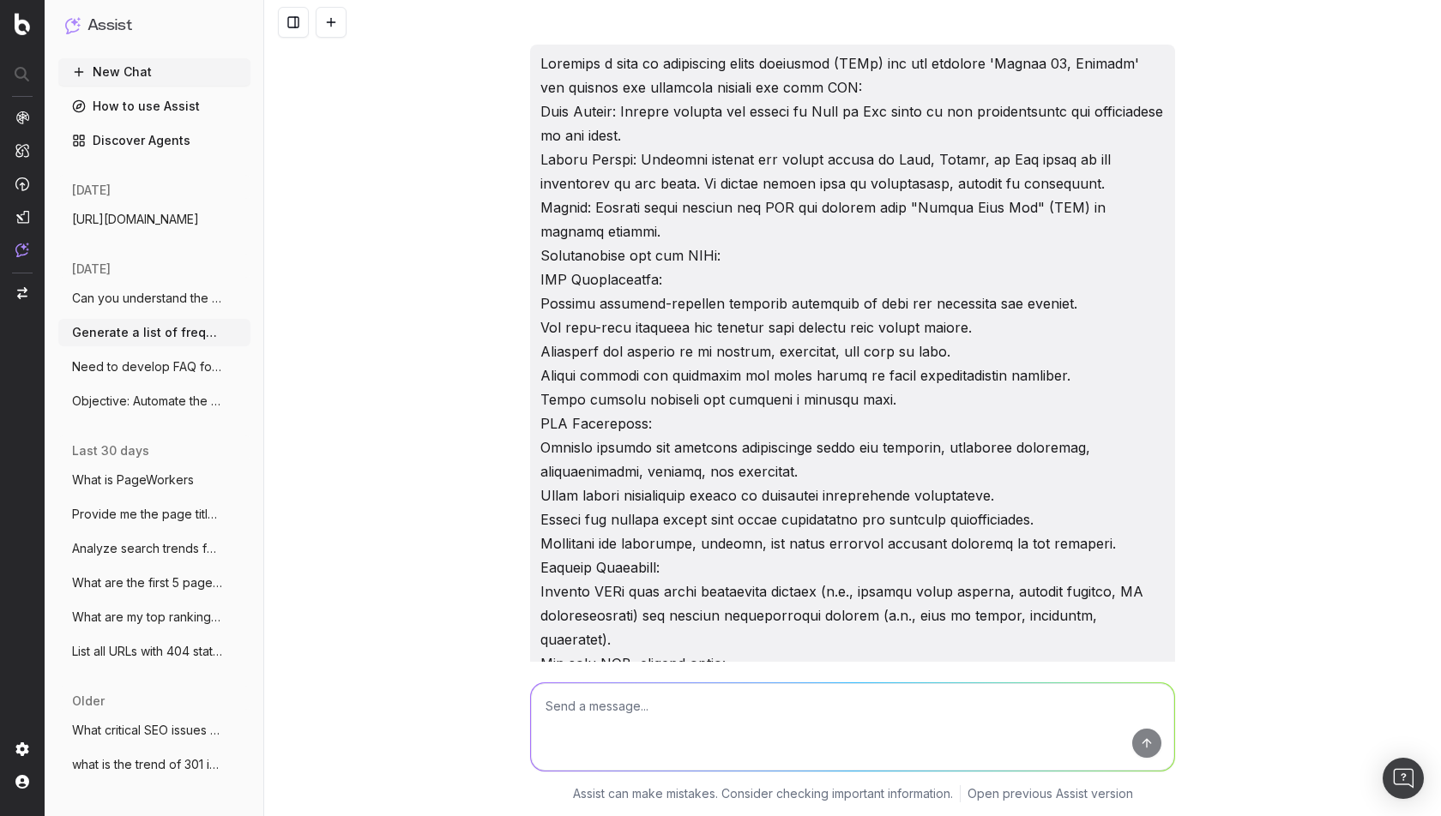
click at [149, 302] on span "Can you understand the below page: https" at bounding box center [147, 298] width 151 height 17
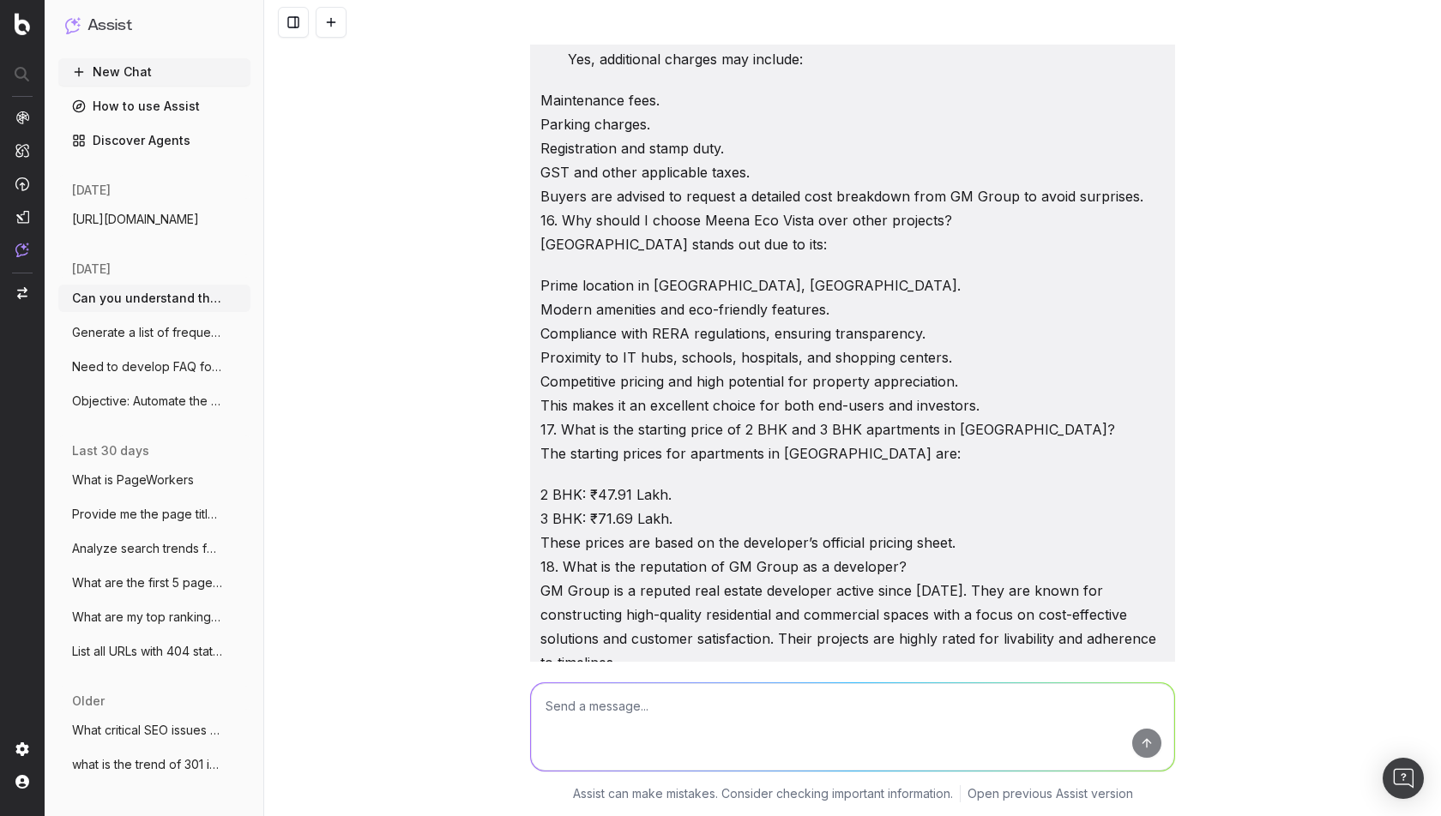
scroll to position [31460, 0]
